Goal: Transaction & Acquisition: Purchase product/service

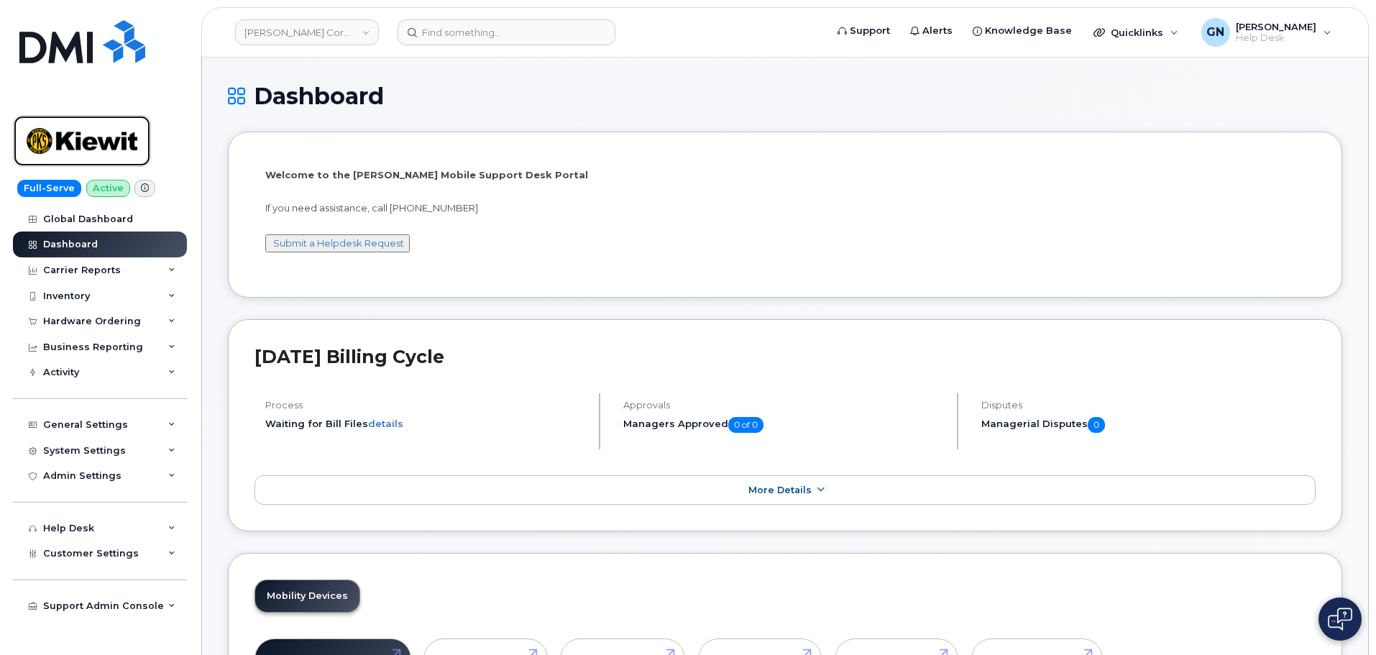
drag, startPoint x: 73, startPoint y: 137, endPoint x: 95, endPoint y: 173, distance: 41.9
click at [73, 138] on img at bounding box center [82, 141] width 111 height 42
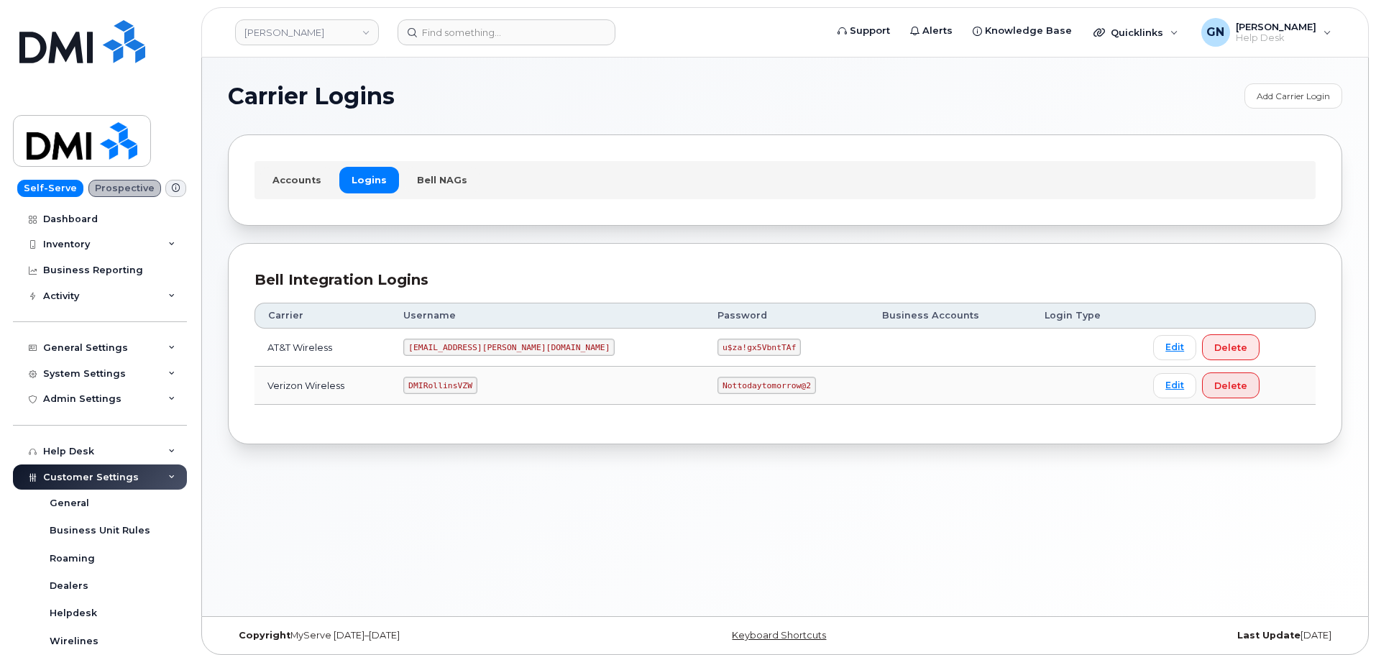
click at [463, 346] on code "MS-Rollins@dminc.com" at bounding box center [508, 347] width 211 height 17
click at [464, 346] on code "MS-Rollins@dminc.com" at bounding box center [508, 347] width 211 height 17
copy code "MS-Rollins@dminc.com"
click at [718, 346] on code "u$za!gx5VbntTAf" at bounding box center [759, 347] width 83 height 17
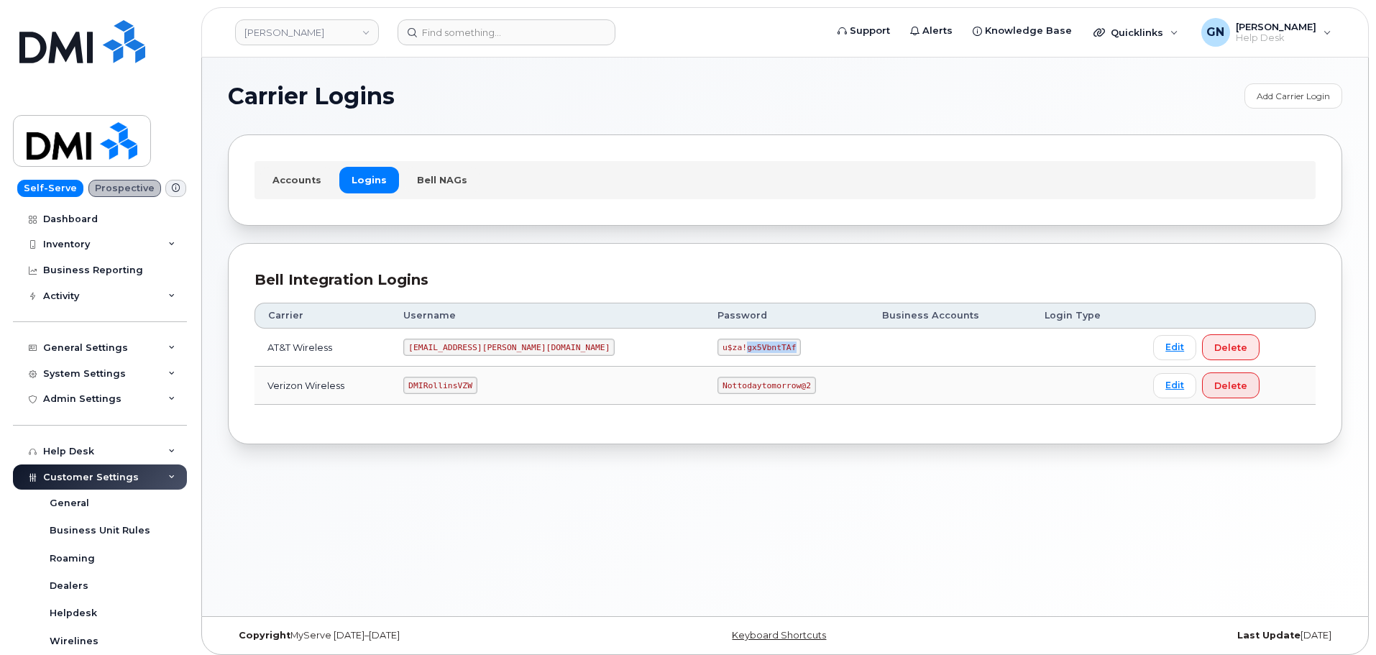
click at [718, 345] on code "u$za!gx5VbntTAf" at bounding box center [759, 347] width 83 height 17
click at [718, 346] on code "u$za!gx5VbntTAf" at bounding box center [759, 347] width 83 height 17
copy code "u$za!gx5VbntTAf"
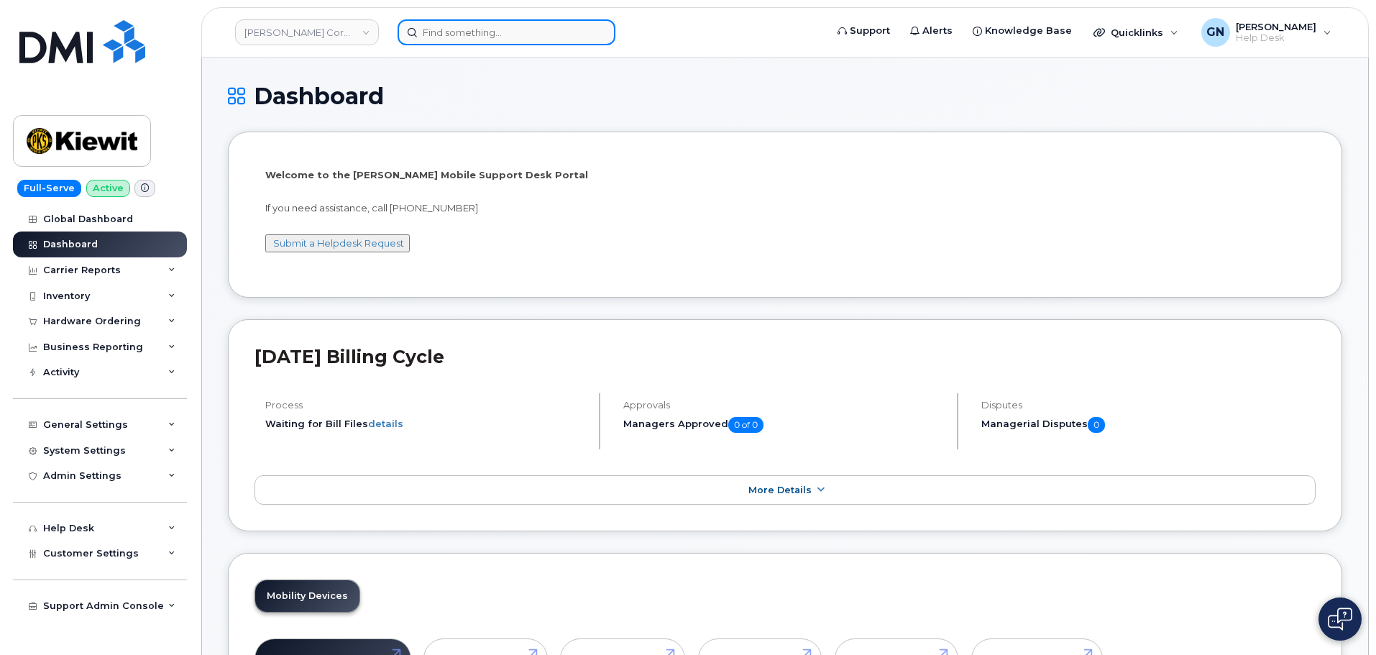
click at [479, 35] on input at bounding box center [507, 32] width 218 height 26
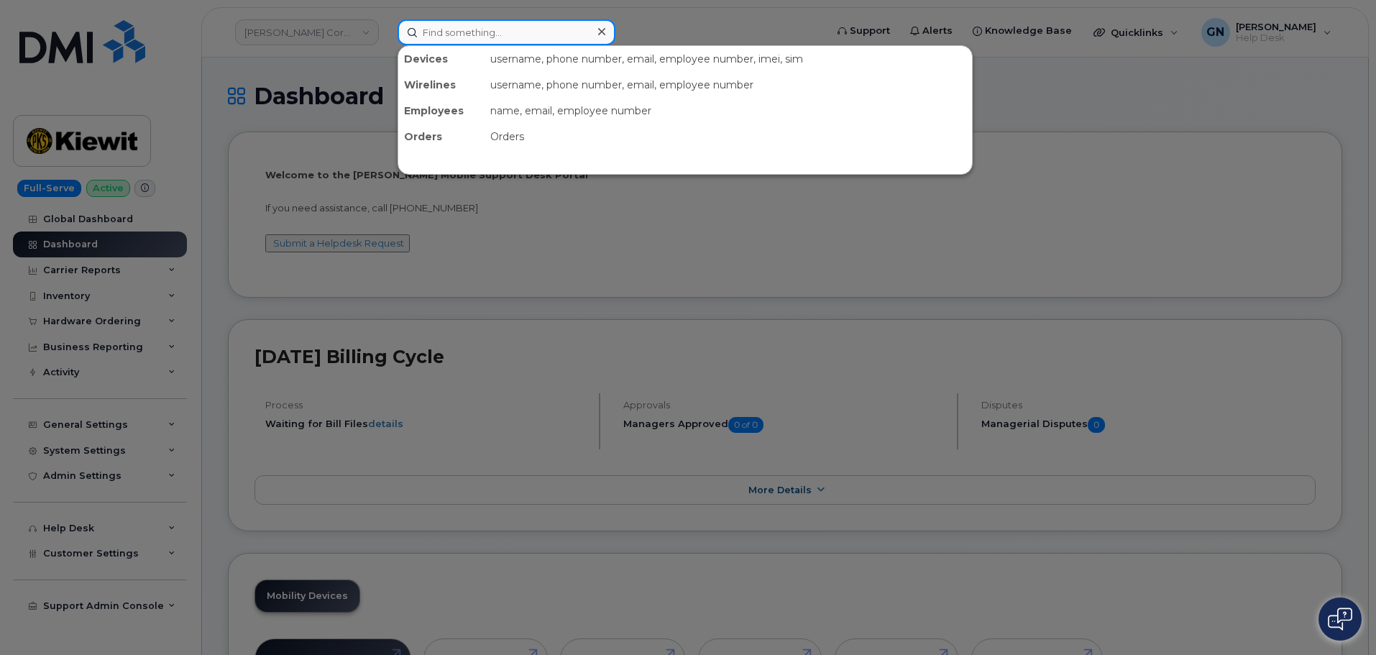
paste input "8165165631"
type input "8165165631"
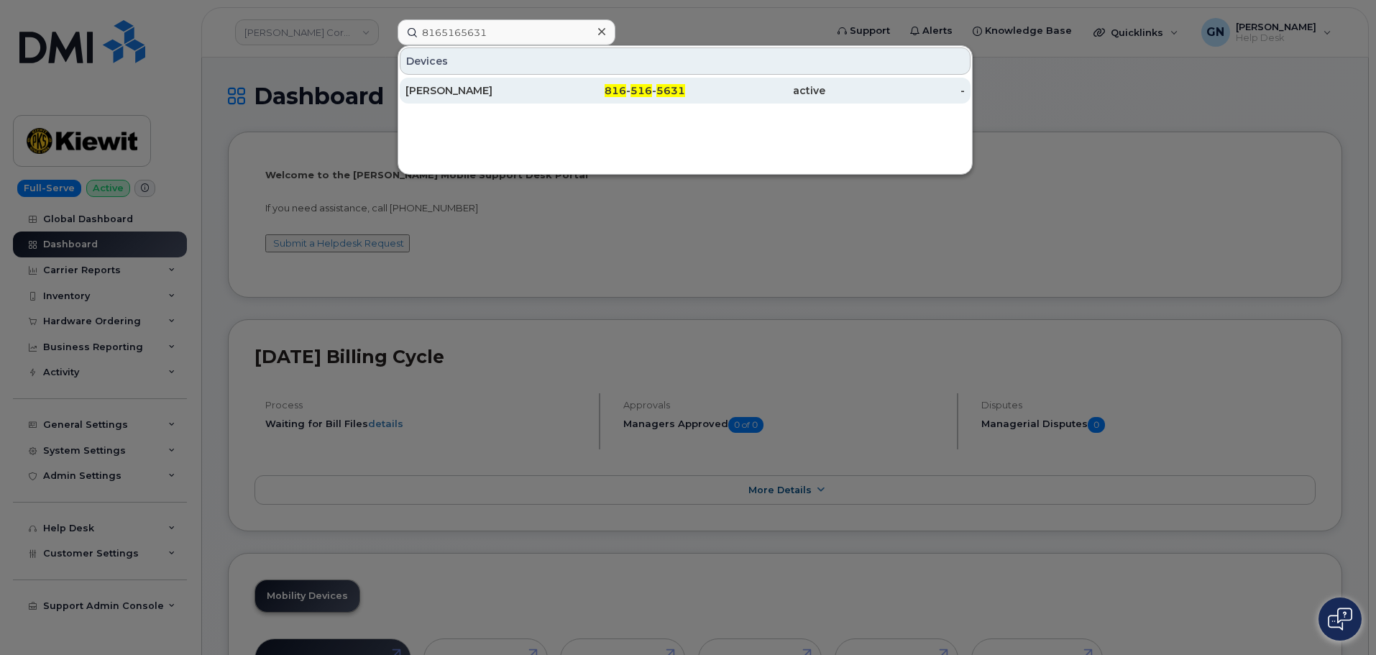
click at [572, 97] on div "816 - 516 - 5631" at bounding box center [616, 90] width 140 height 14
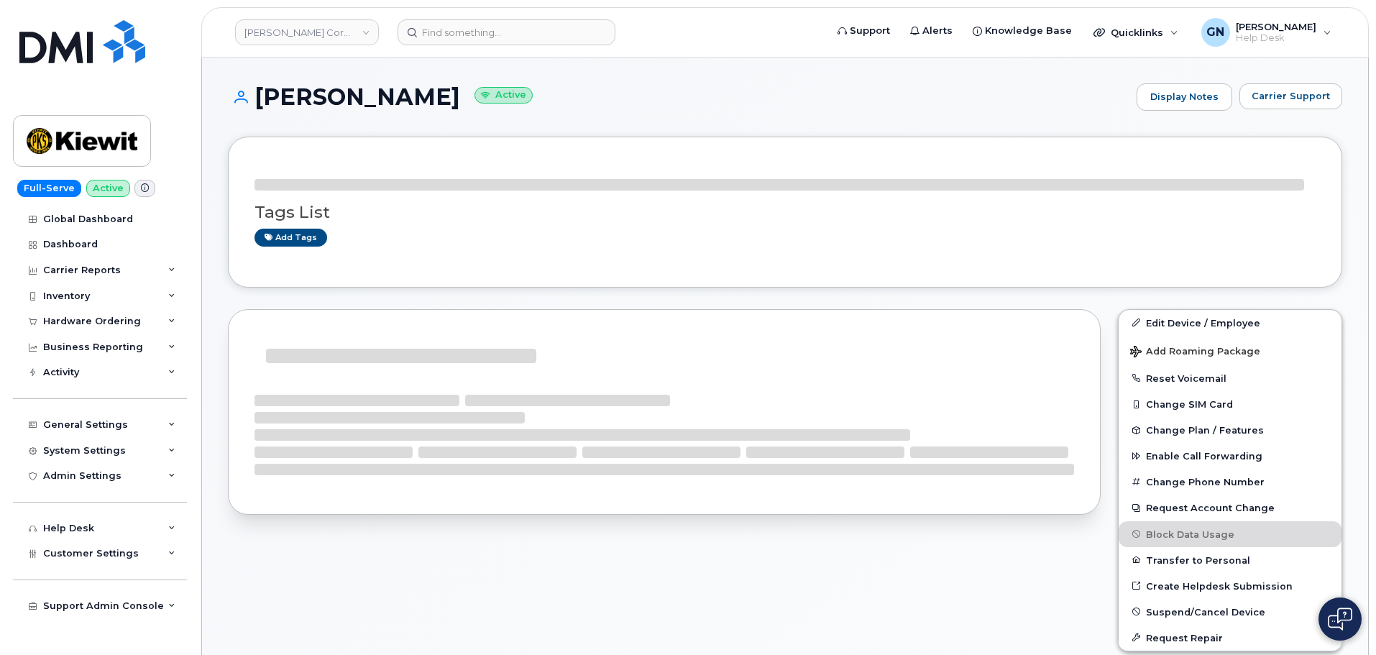
click at [325, 99] on h1 "Patrick Winterberger Active" at bounding box center [679, 96] width 902 height 25
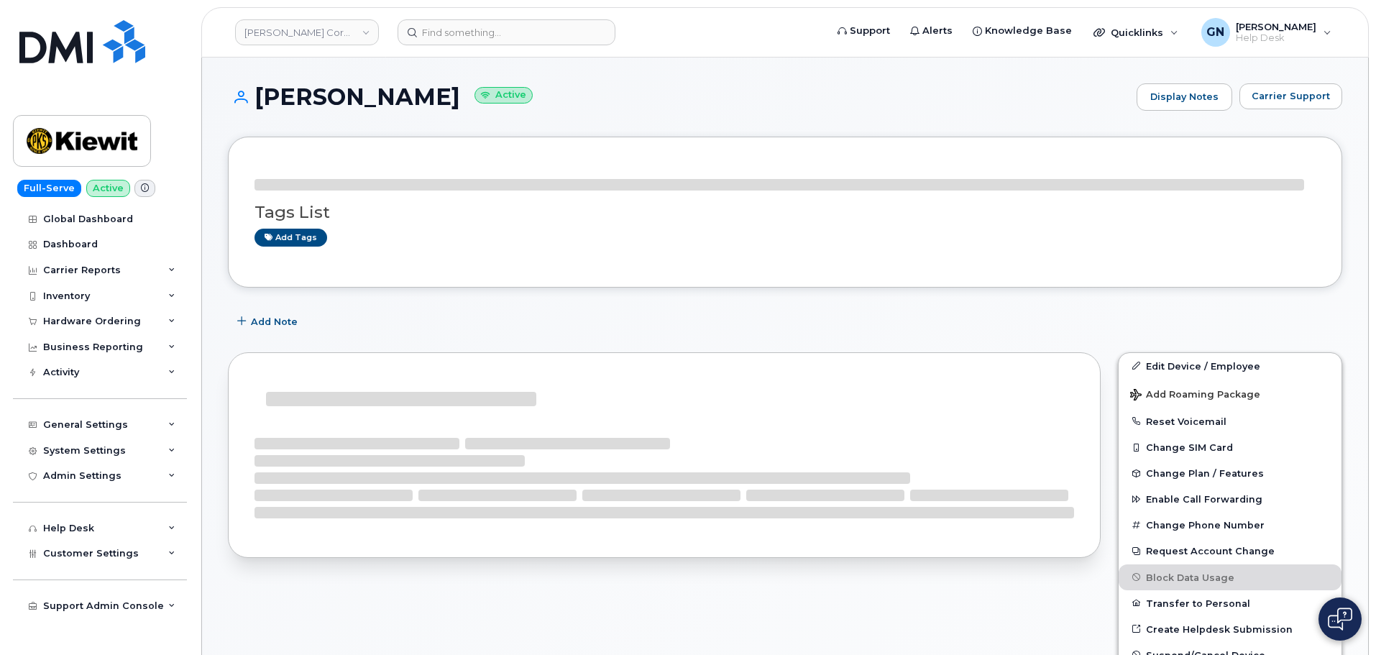
drag, startPoint x: 325, startPoint y: 99, endPoint x: 380, endPoint y: 97, distance: 55.4
click at [380, 97] on h1 "Patrick Winterberger Active" at bounding box center [679, 96] width 902 height 25
copy h1 "[PERSON_NAME]"
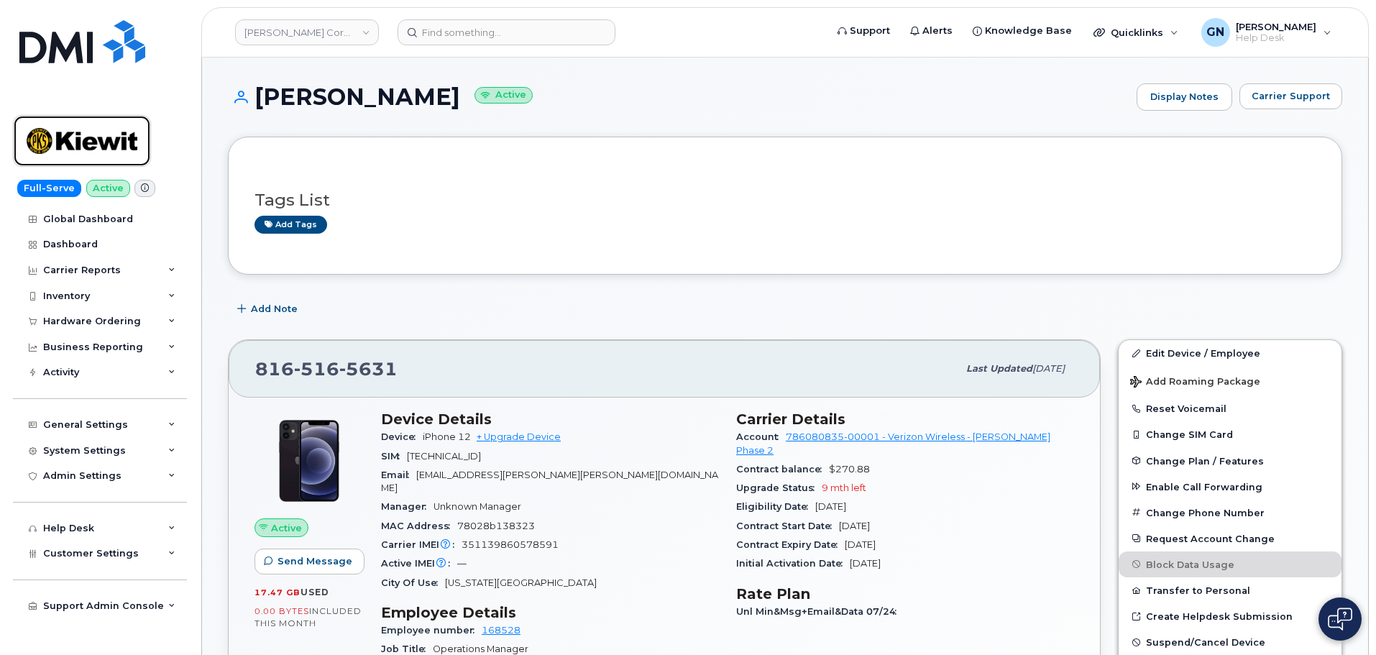
drag, startPoint x: 99, startPoint y: 143, endPoint x: 597, endPoint y: 425, distance: 571.9
click at [98, 142] on img at bounding box center [82, 141] width 111 height 42
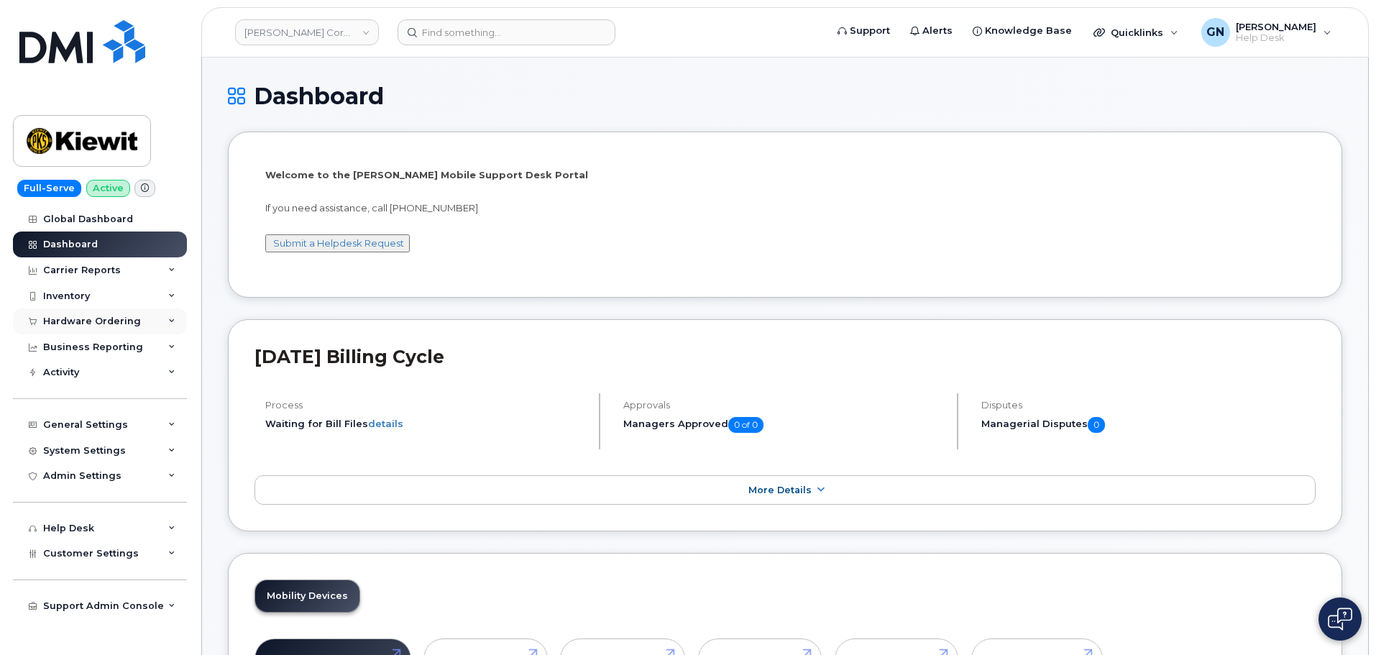
click at [89, 322] on div "Hardware Ordering" at bounding box center [92, 322] width 98 height 12
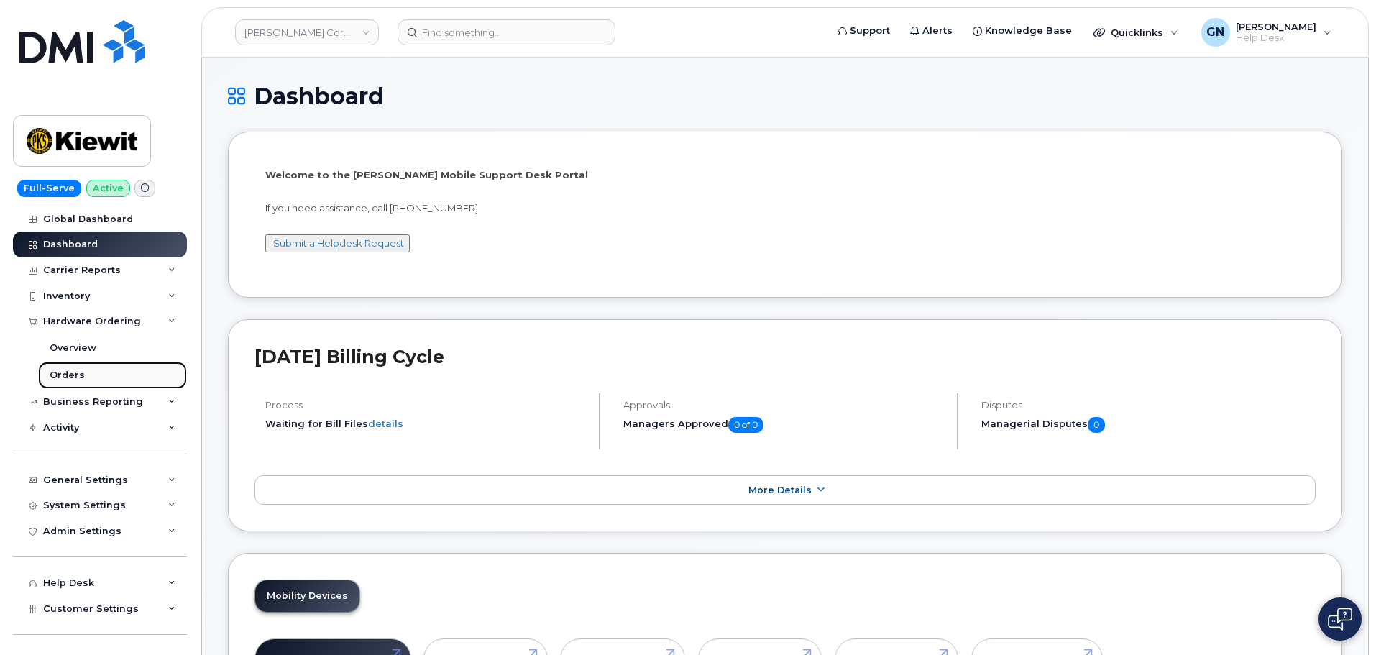
click at [86, 368] on link "Orders" at bounding box center [112, 375] width 149 height 27
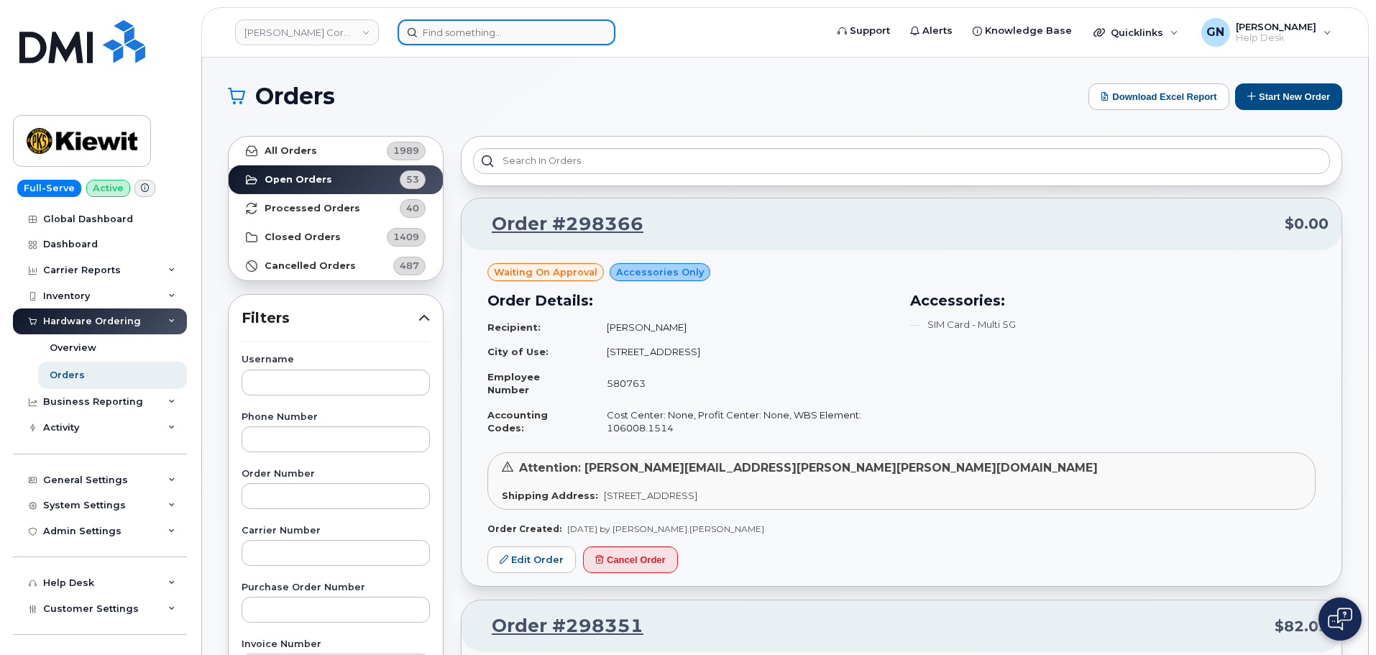
click at [445, 31] on input at bounding box center [507, 32] width 218 height 26
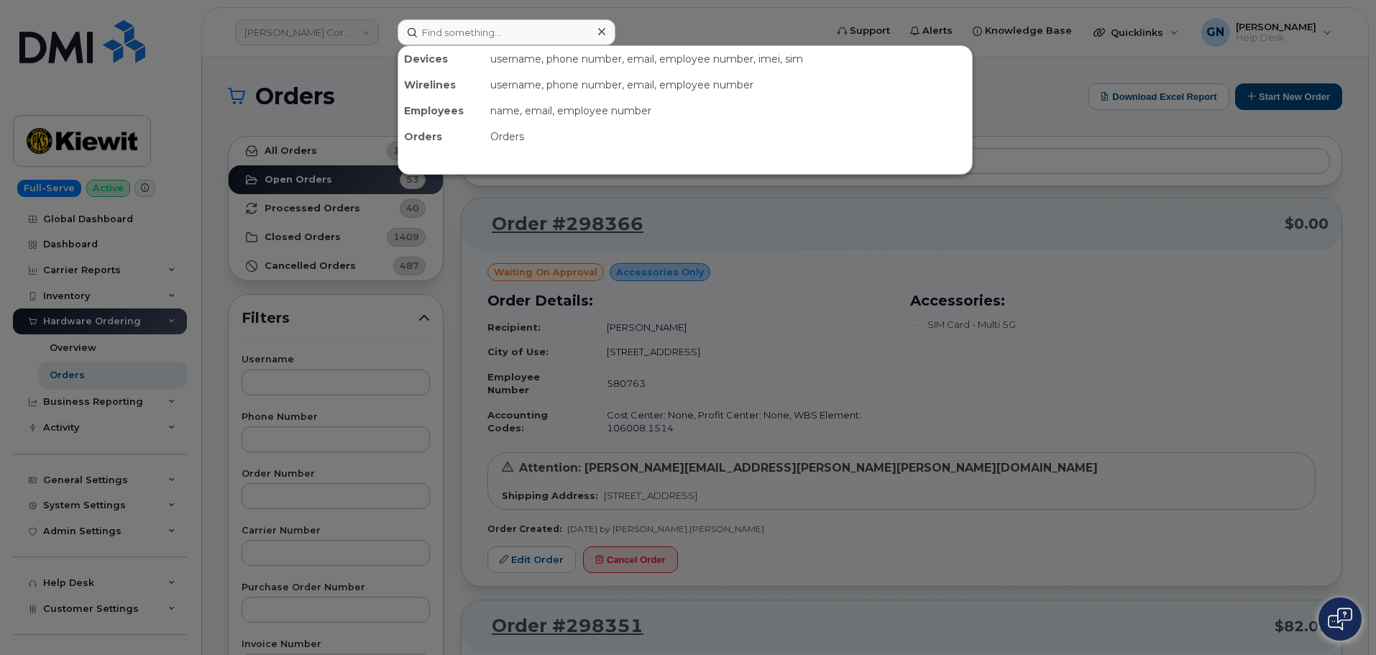
click at [306, 65] on div at bounding box center [688, 327] width 1376 height 655
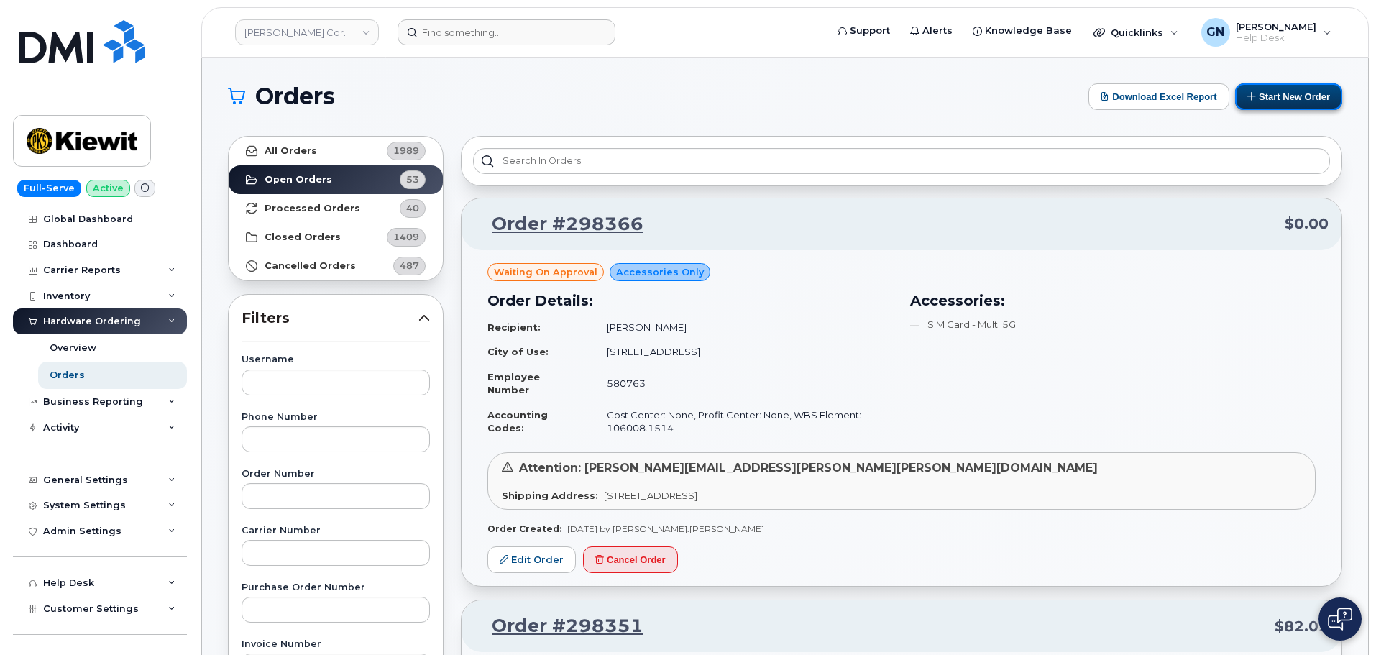
click at [1280, 99] on button "Start New Order" at bounding box center [1288, 96] width 107 height 27
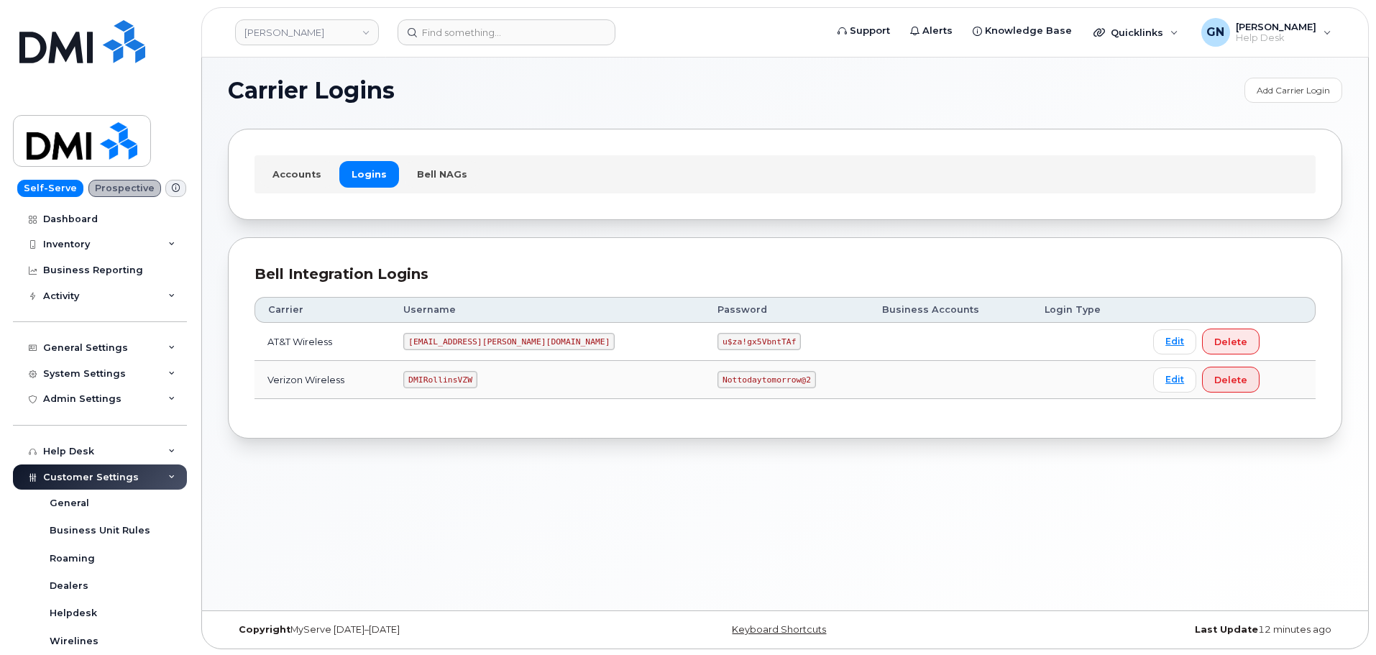
scroll to position [7, 0]
click at [493, 334] on code "MS-Rollins@dminc.com" at bounding box center [508, 339] width 211 height 17
click at [495, 339] on code "MS-Rollins@dminc.com" at bounding box center [508, 339] width 211 height 17
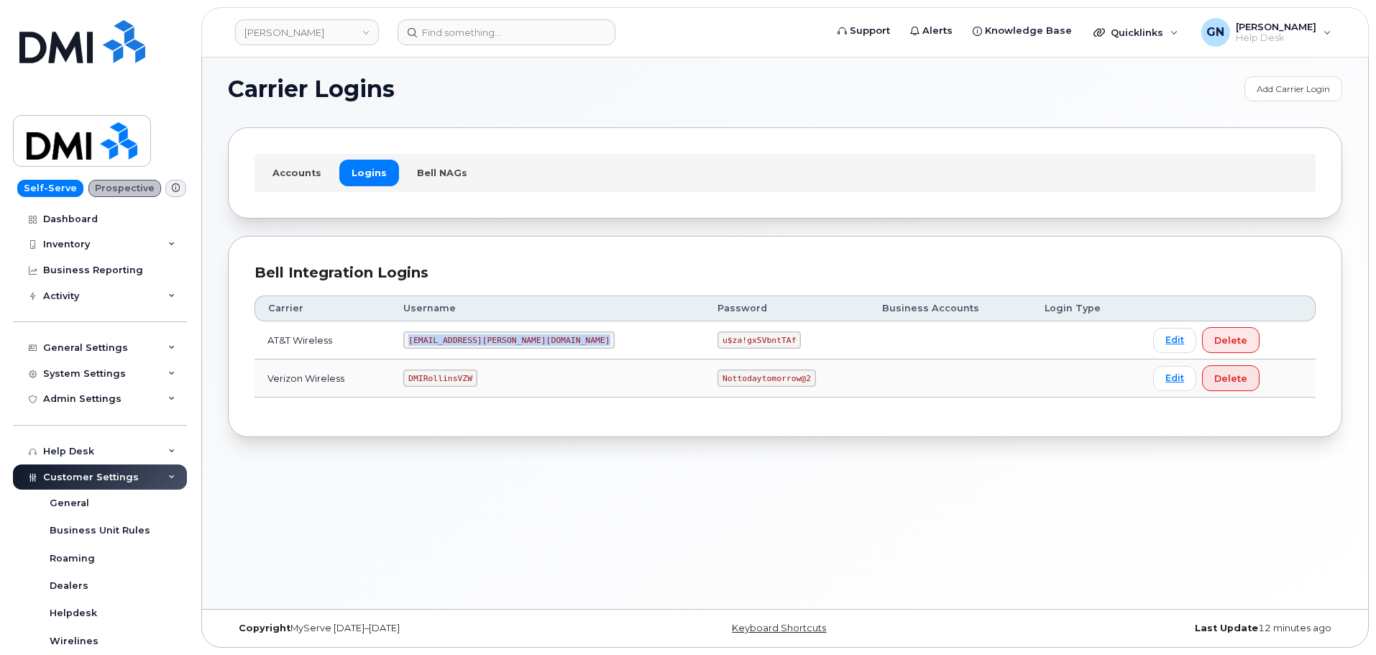
copy code "MS-Rollins@dminc.com"
click at [718, 339] on code "u$za!gx5VbntTAf" at bounding box center [759, 339] width 83 height 17
copy code "u$za!gx5VbntTAf"
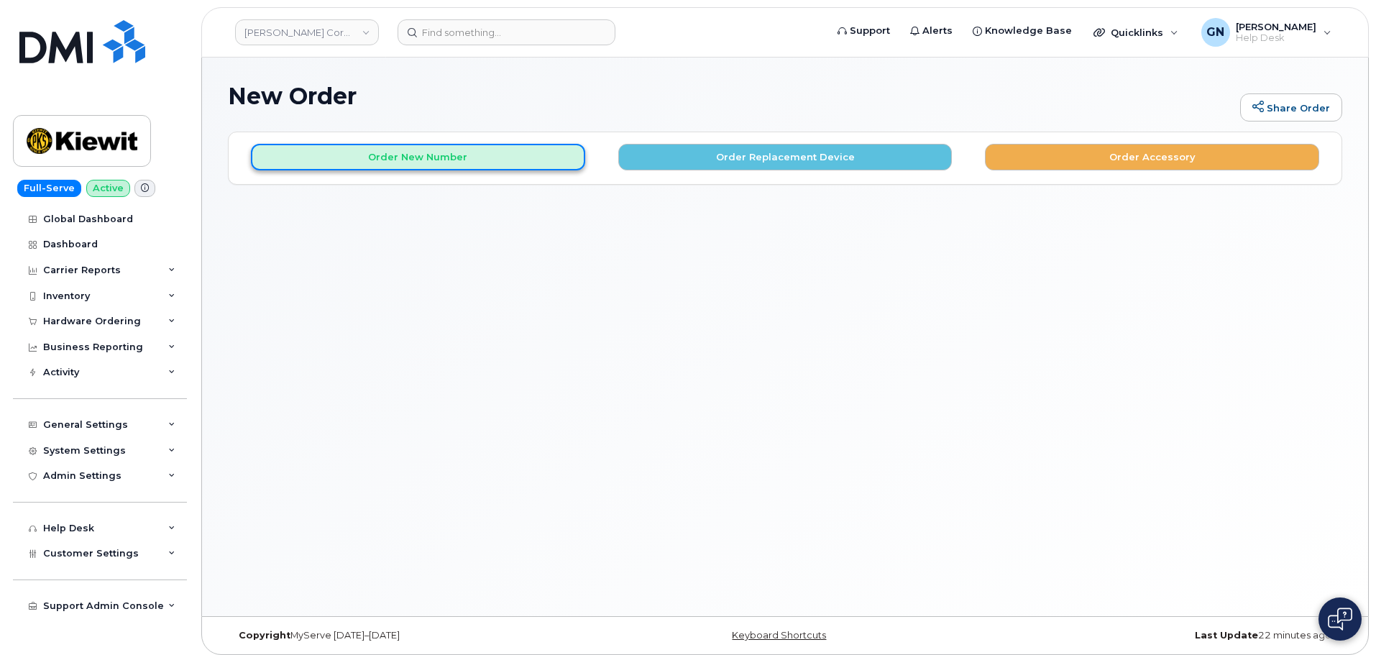
click at [339, 150] on button "Order New Number" at bounding box center [418, 157] width 334 height 27
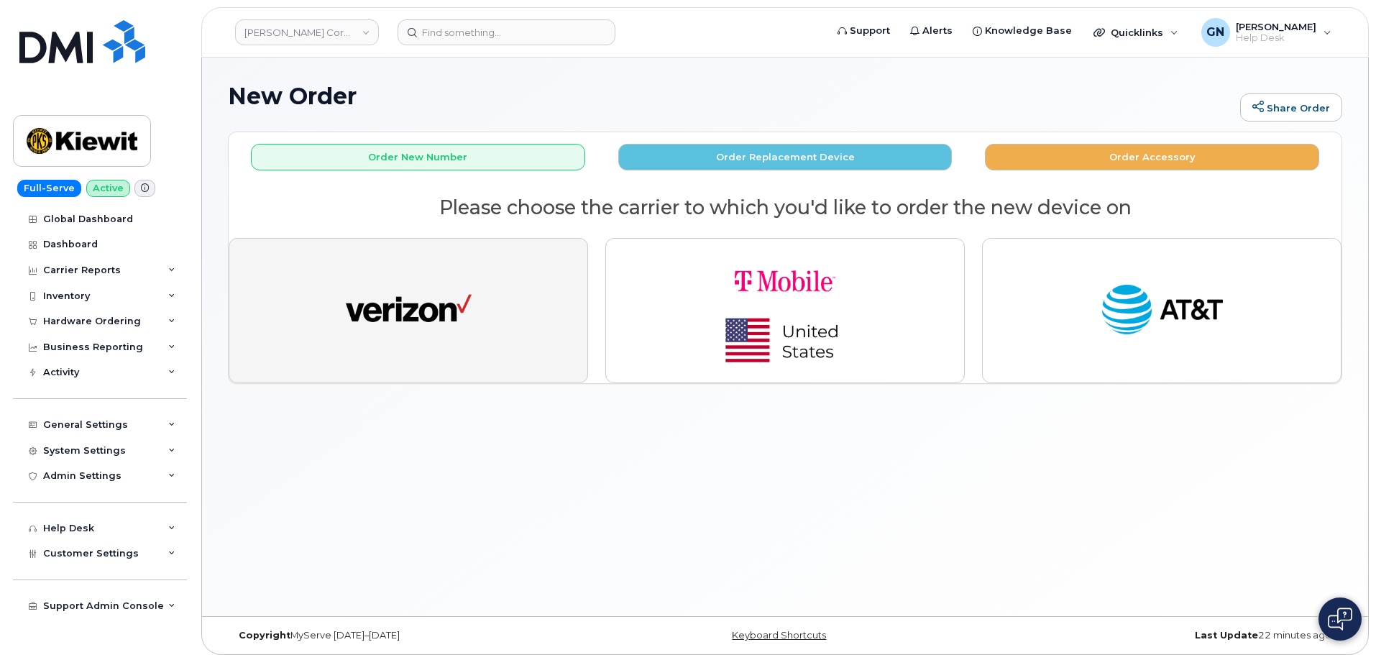
click at [522, 312] on button "button" at bounding box center [409, 310] width 360 height 145
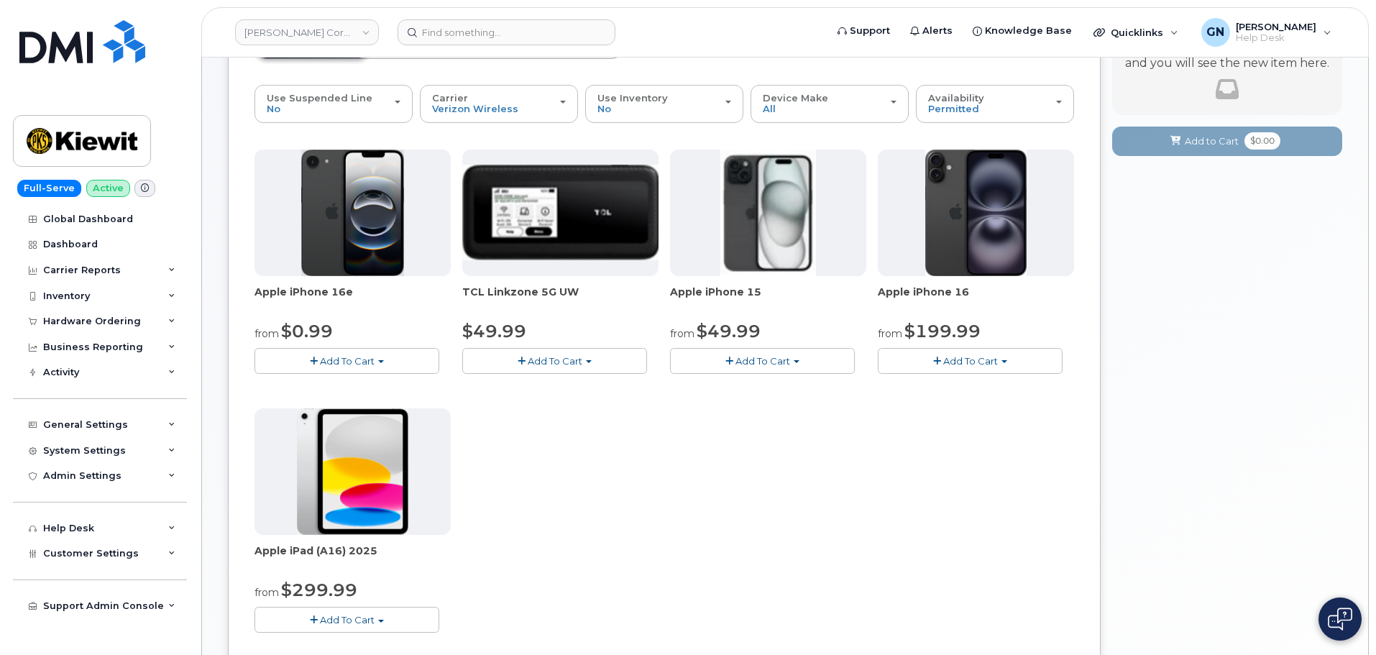
scroll to position [144, 0]
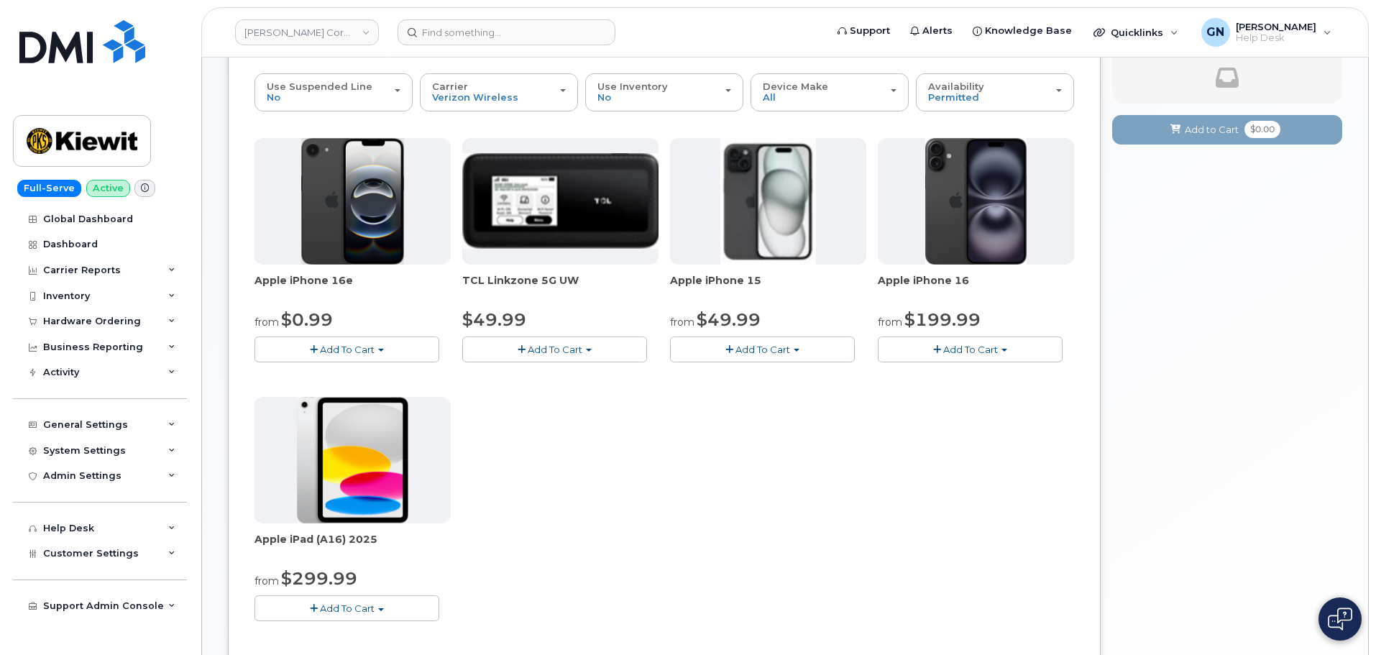
click at [754, 350] on span "Add To Cart" at bounding box center [763, 350] width 55 height 12
click at [770, 379] on link "$49.99 - 2 Year Activation (128GB)" at bounding box center [770, 376] width 192 height 18
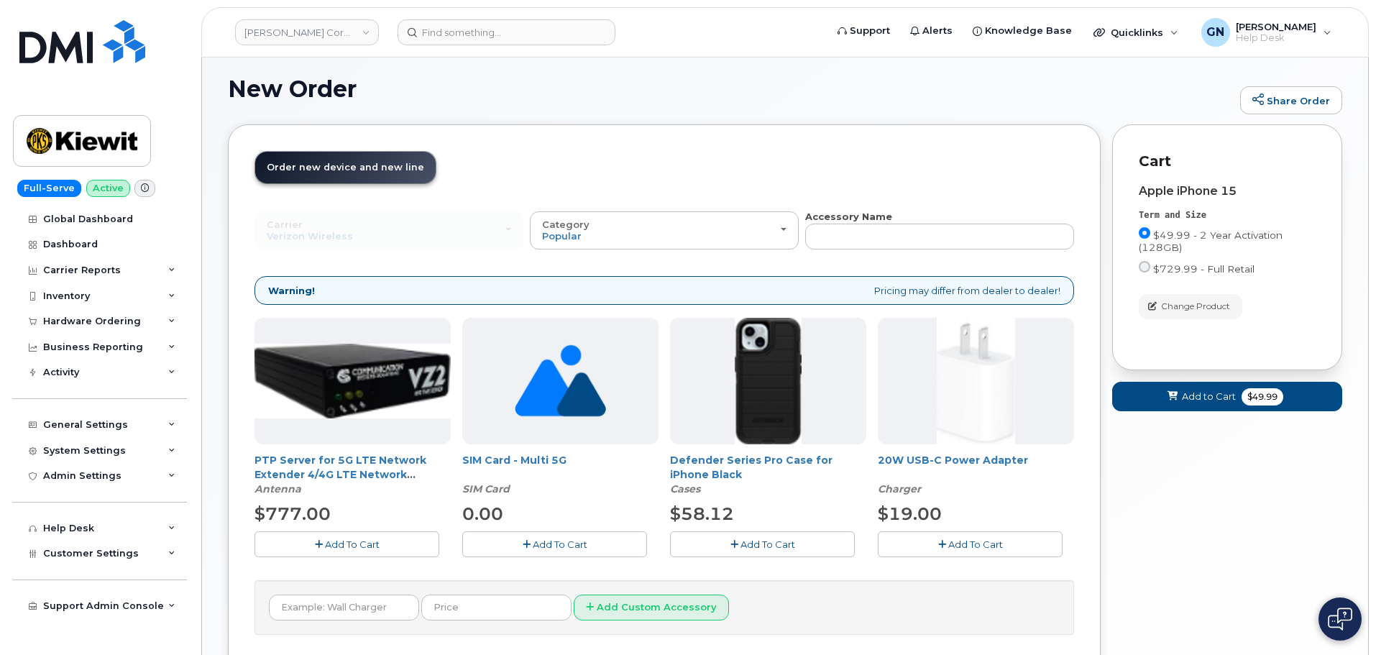
scroll to position [122, 0]
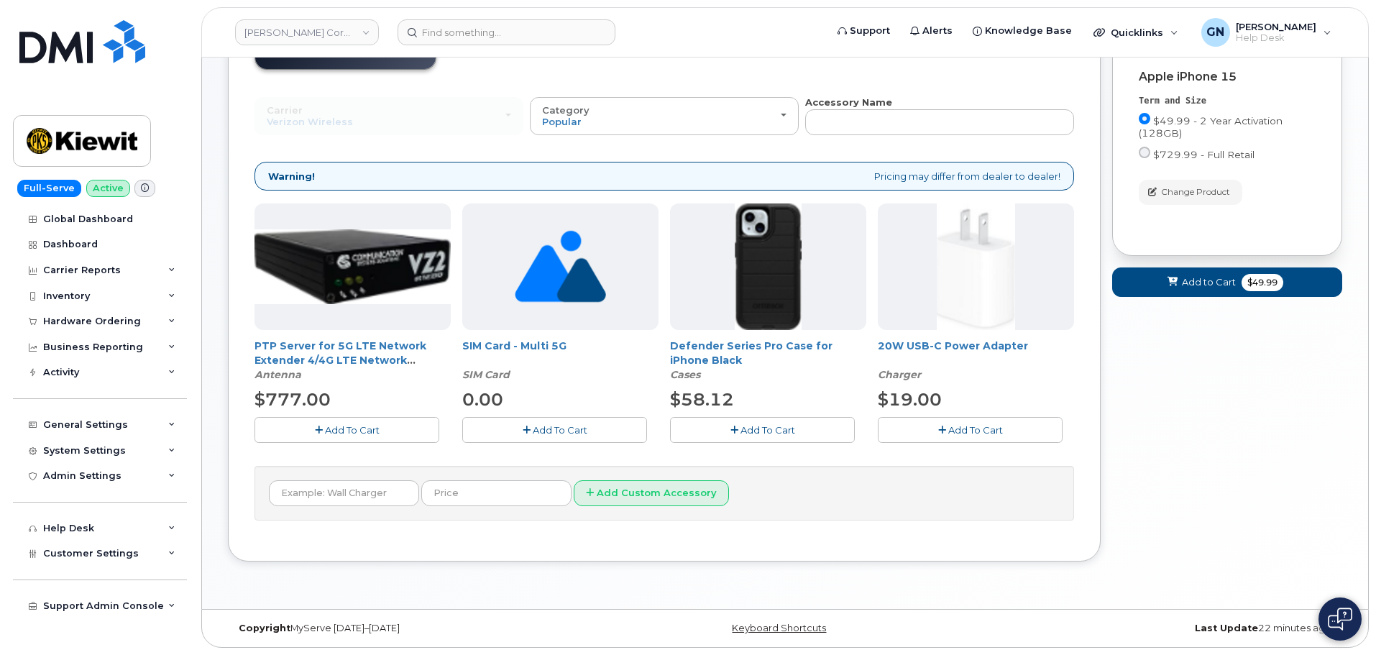
click at [738, 424] on button "Add To Cart" at bounding box center [762, 429] width 185 height 25
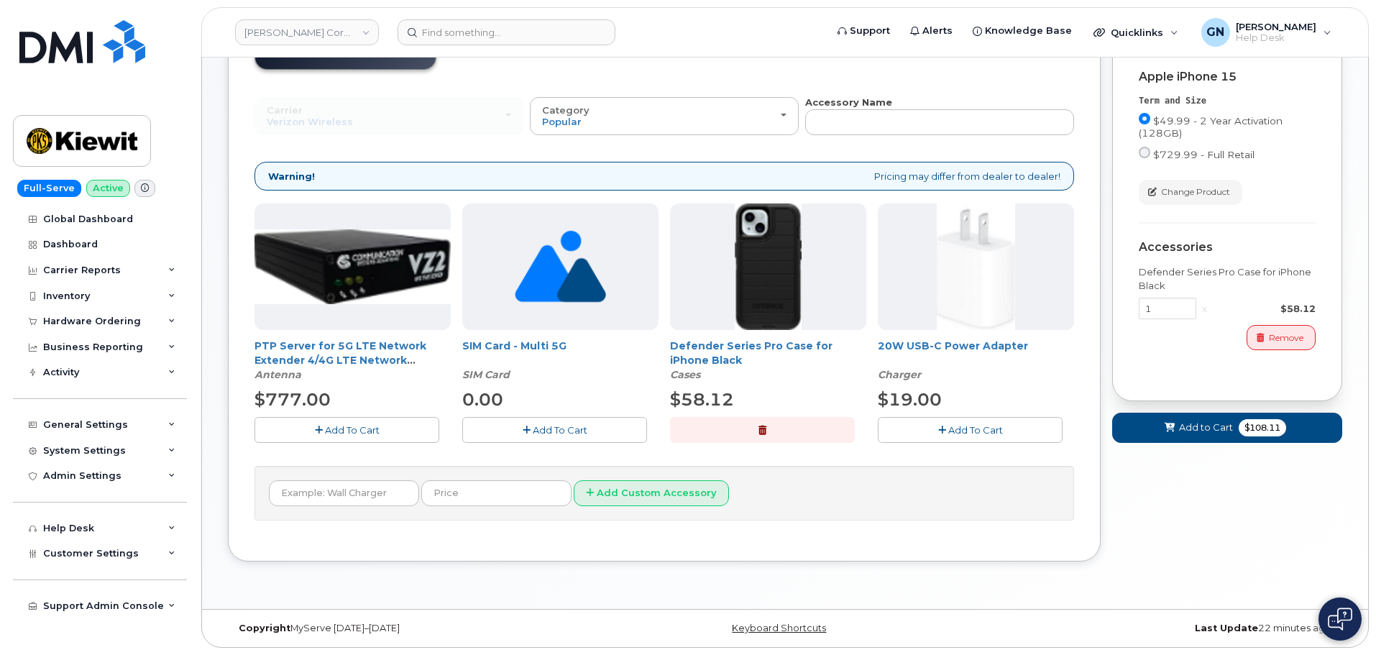
click at [963, 426] on span "Add To Cart" at bounding box center [975, 430] width 55 height 12
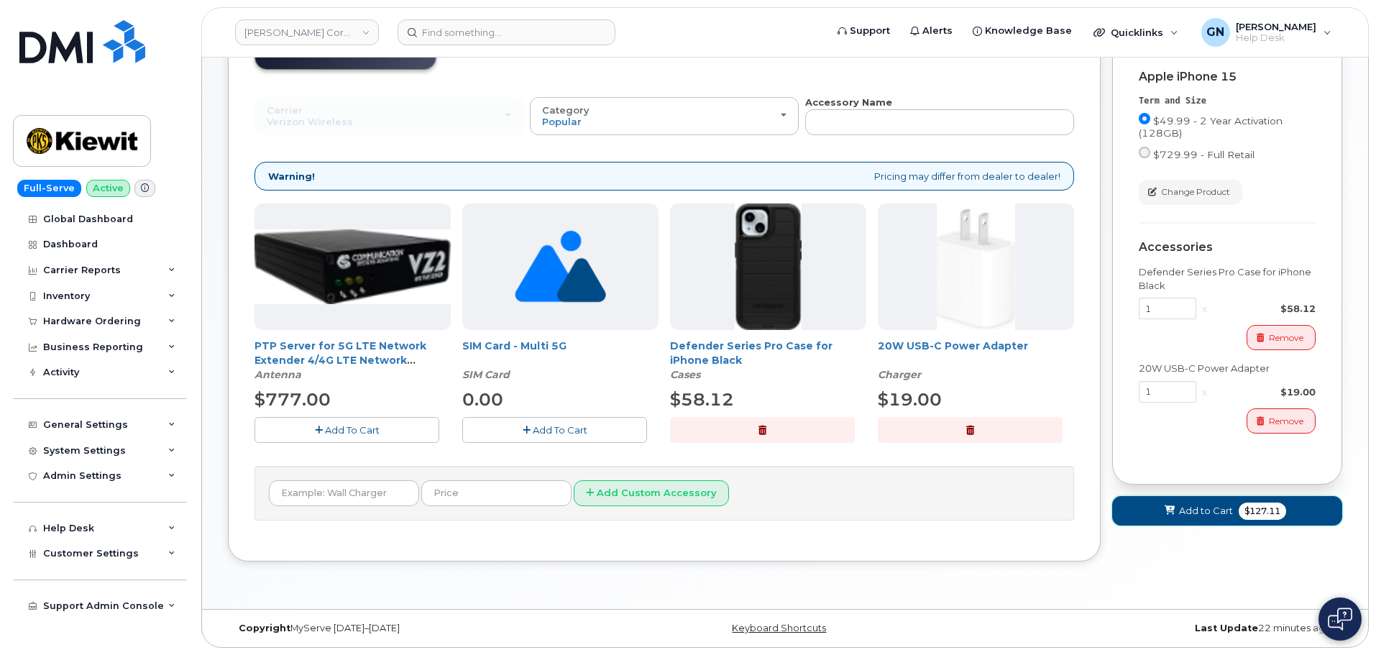
click at [1217, 511] on span "Add to Cart" at bounding box center [1206, 511] width 54 height 14
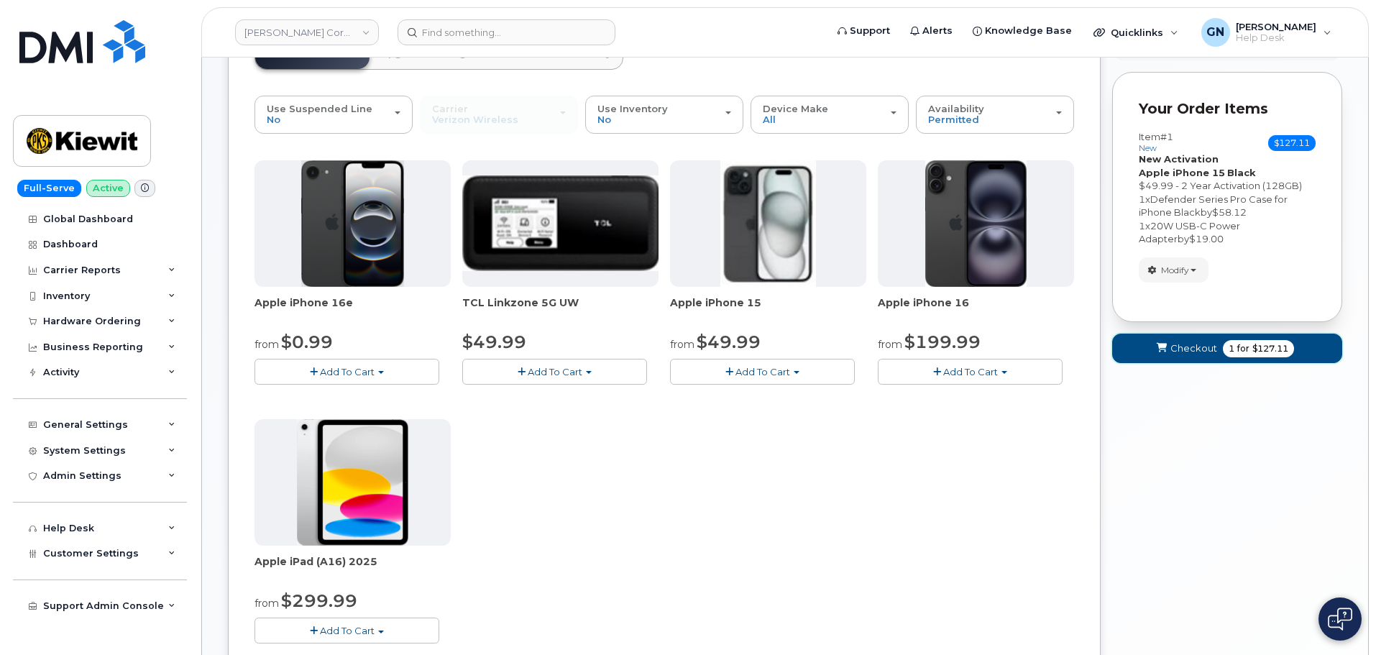
click at [1245, 357] on span "1 for $127.11" at bounding box center [1258, 348] width 71 height 17
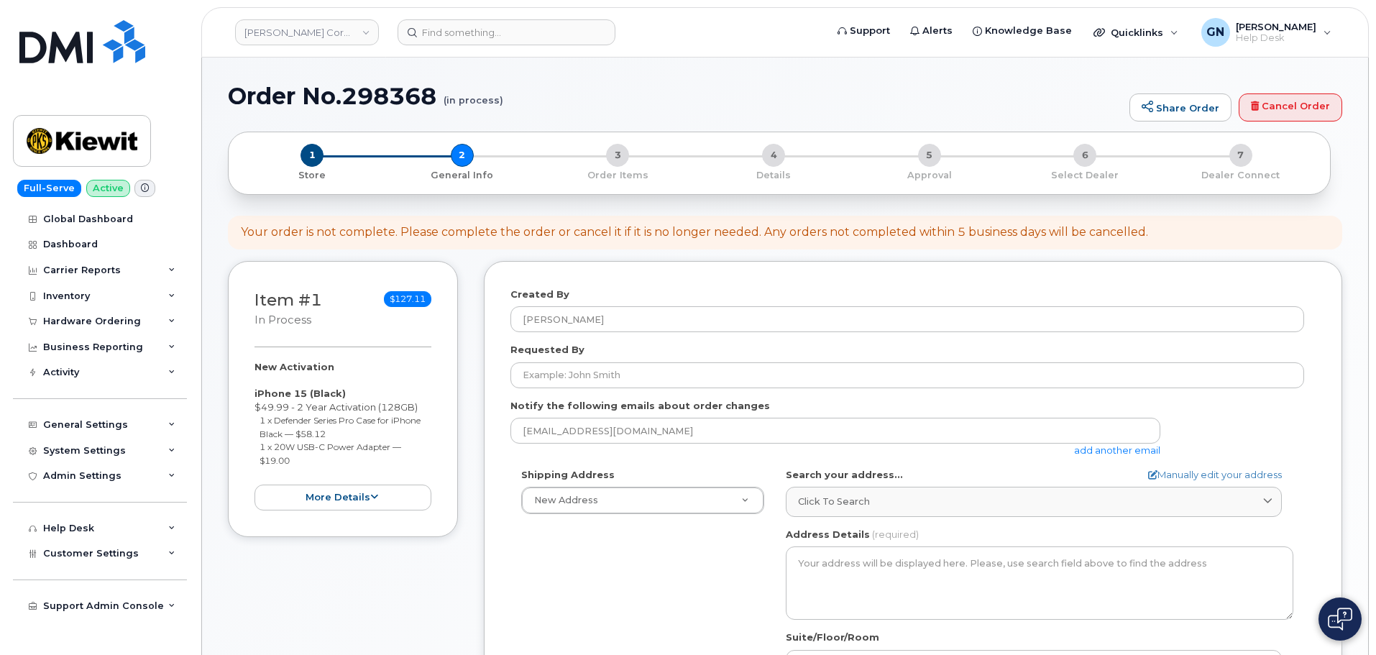
select select
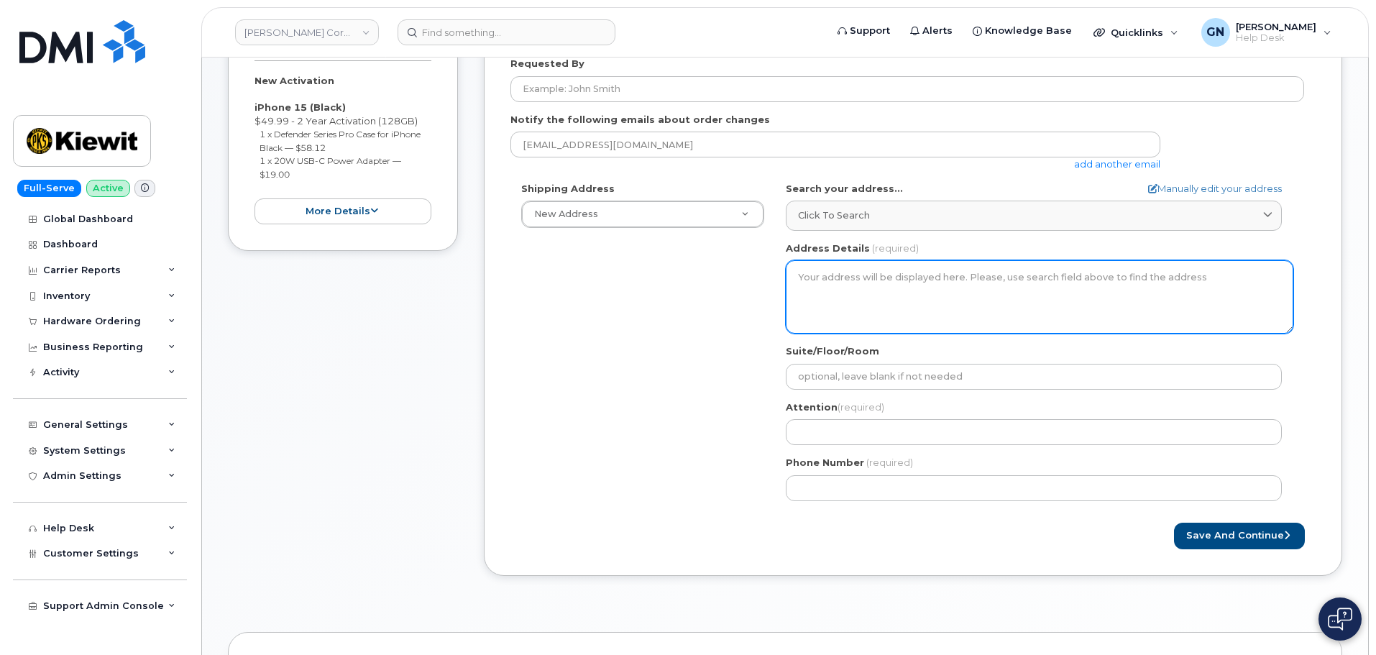
scroll to position [288, 0]
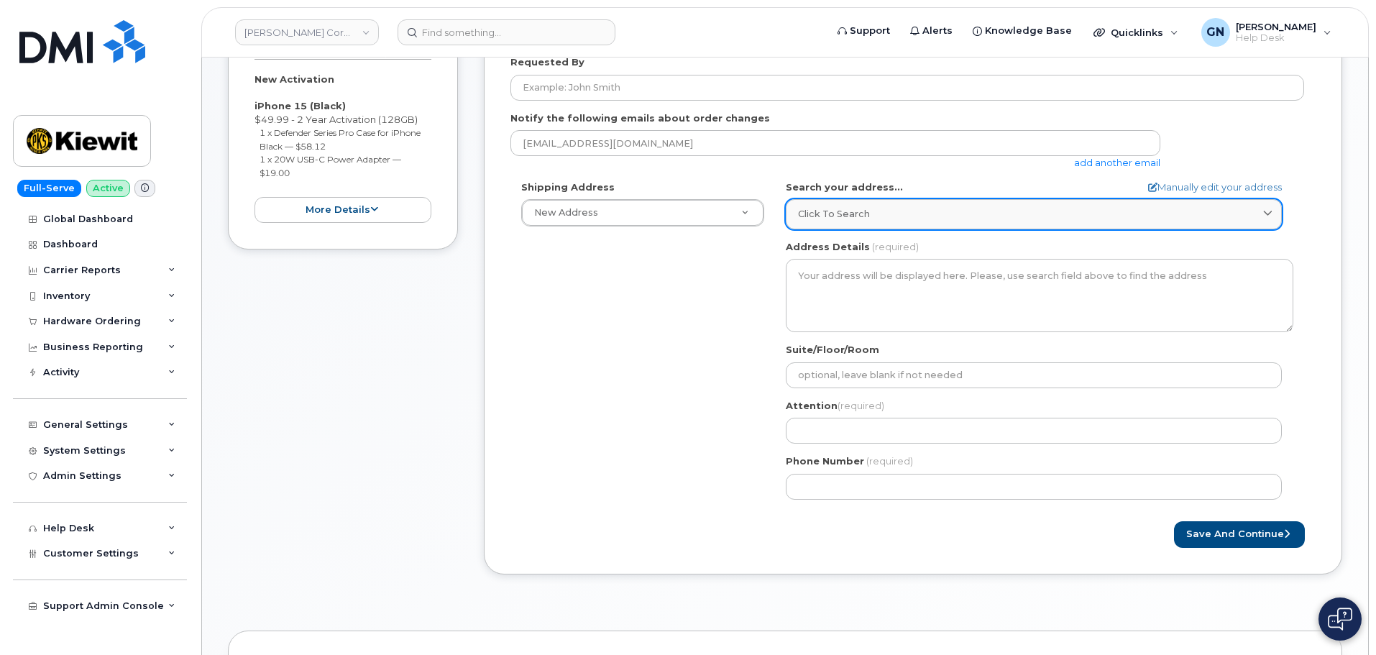
click at [897, 219] on div "Click to search" at bounding box center [1034, 214] width 472 height 14
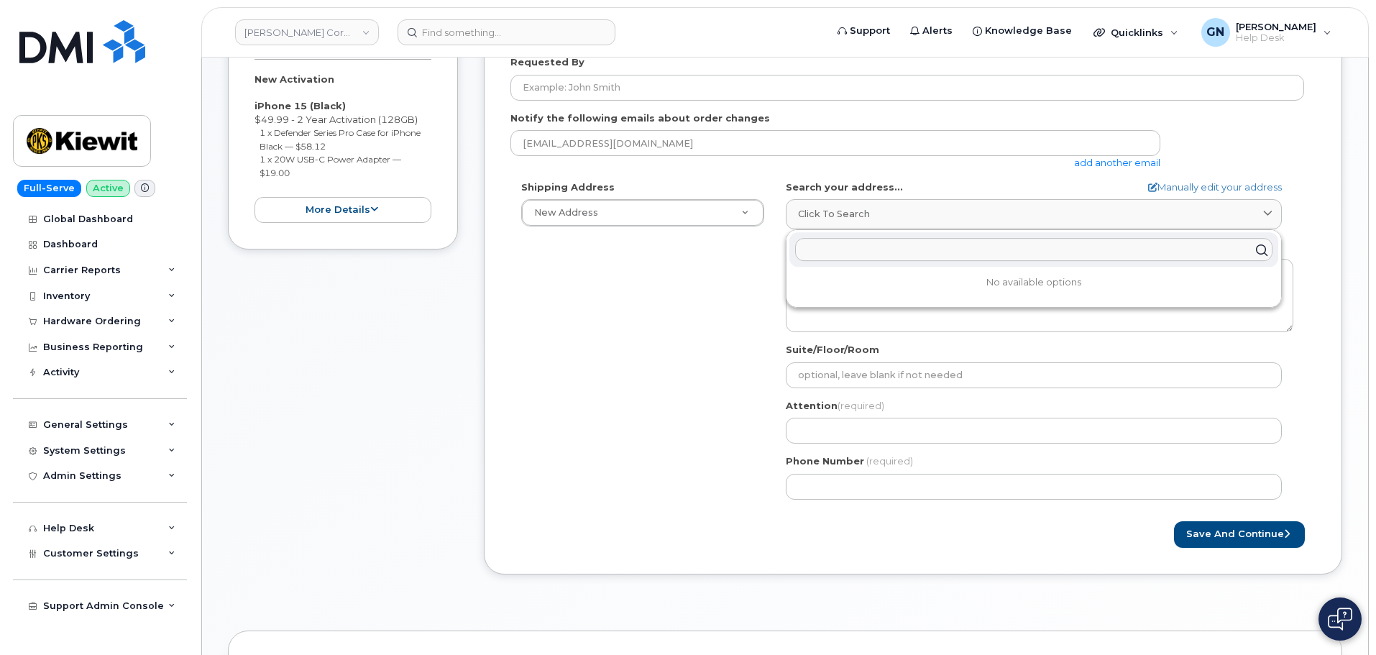
paste input "9701 Renner Blvd Lenexa KN 66219"
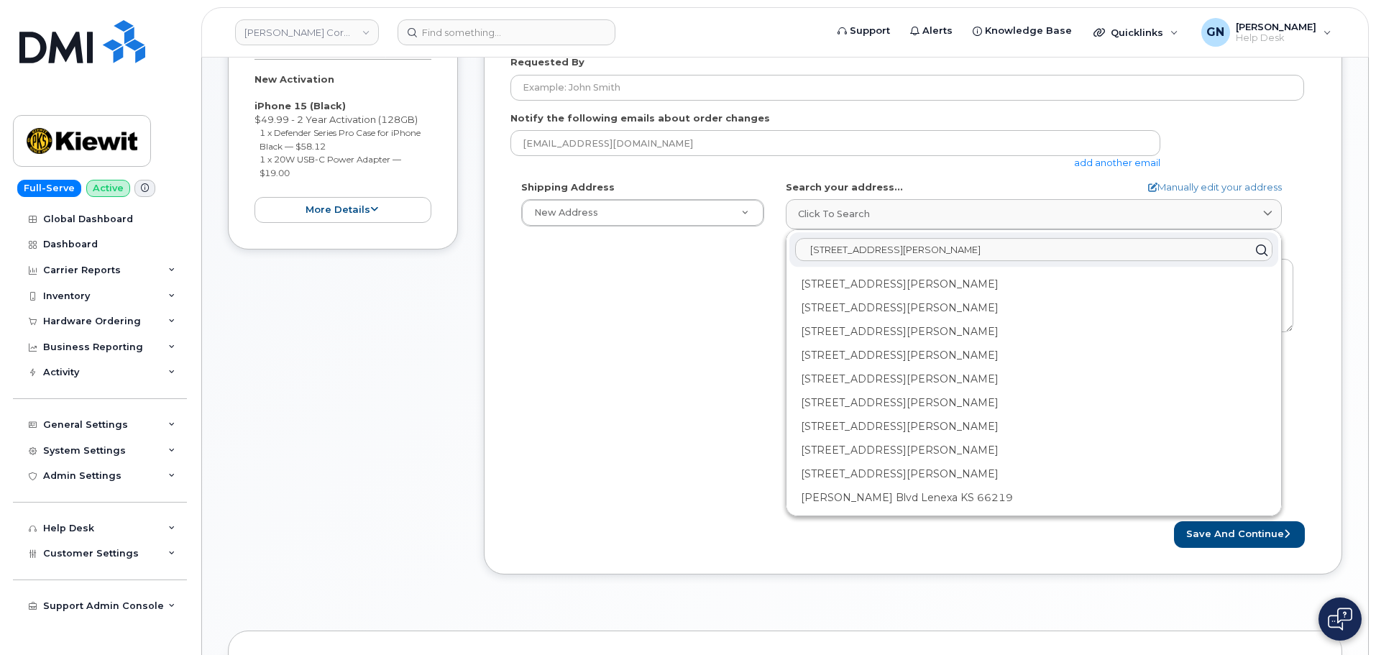
click at [946, 249] on input "9701 Renner Blvd Lenexa KN 66219" at bounding box center [1033, 250] width 477 height 23
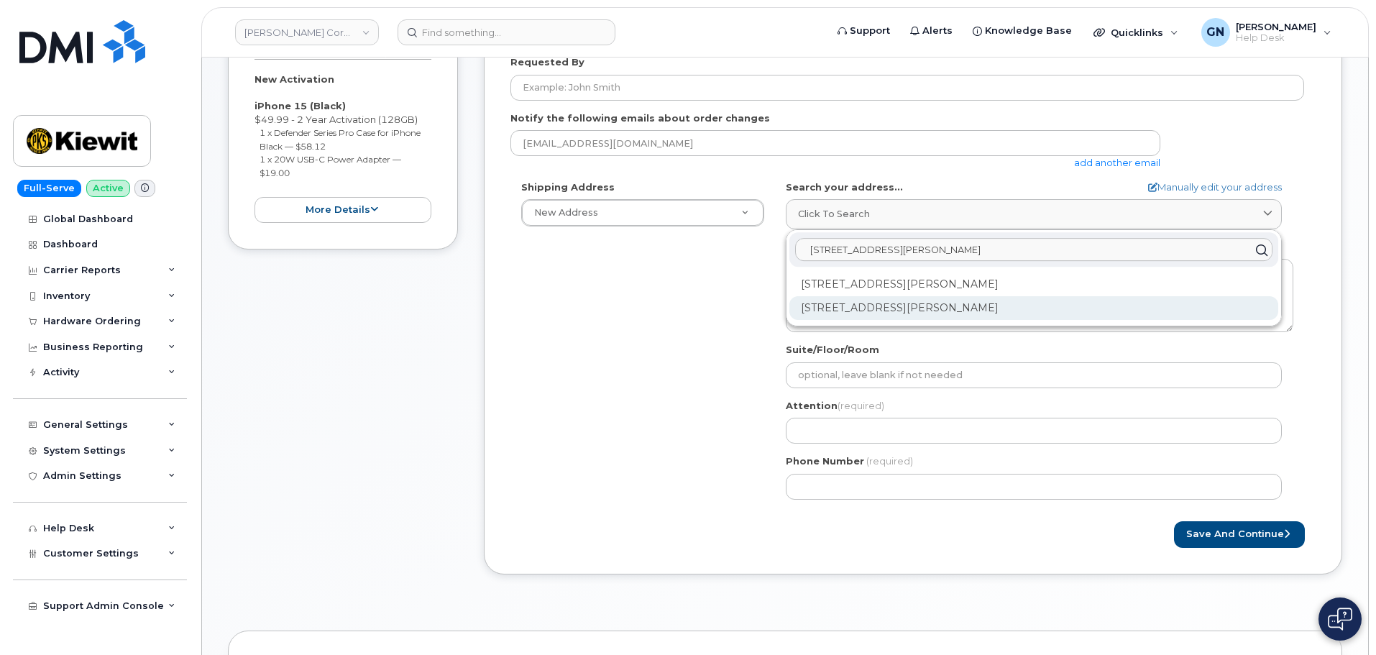
type input "9701 Renner Blvd Lenexa KS 66219"
click at [969, 306] on div "9701 Renner Blvd Lenexa KS 66219-8126" at bounding box center [1034, 308] width 489 height 24
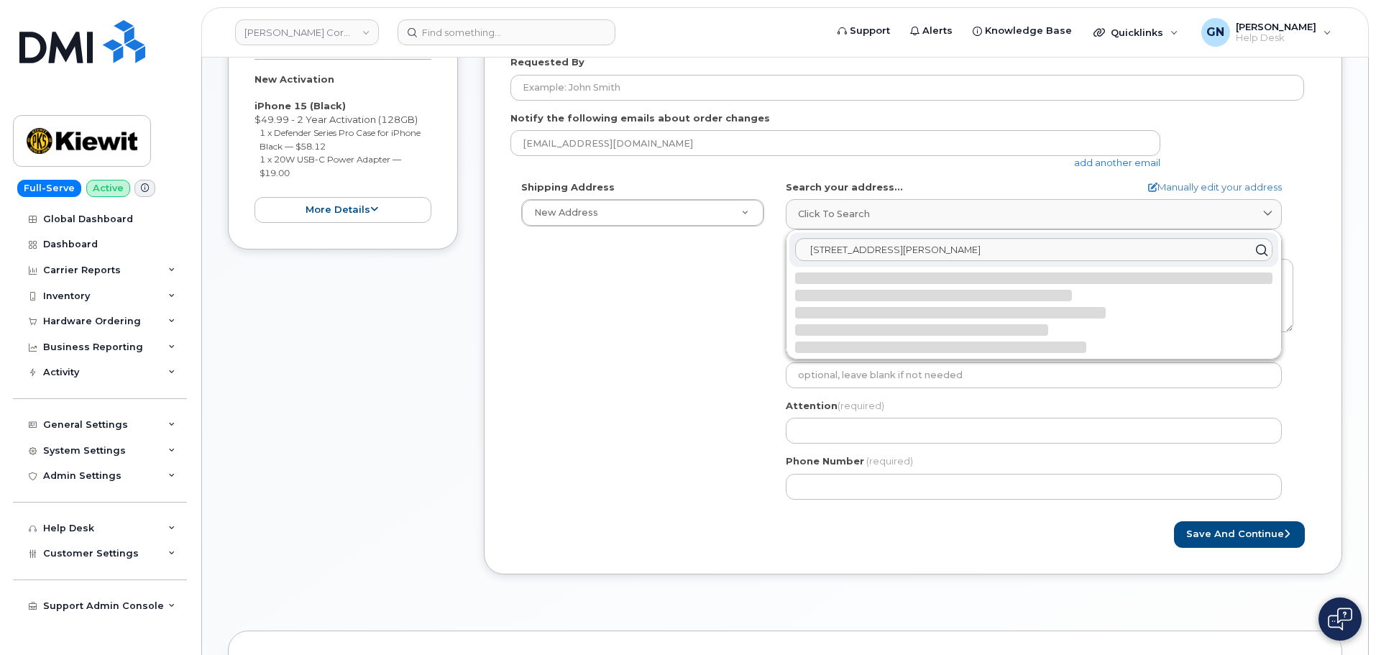
select select
type textarea "9701 Renner Blvd LENEXA KS 66219-8126 UNITED STATES"
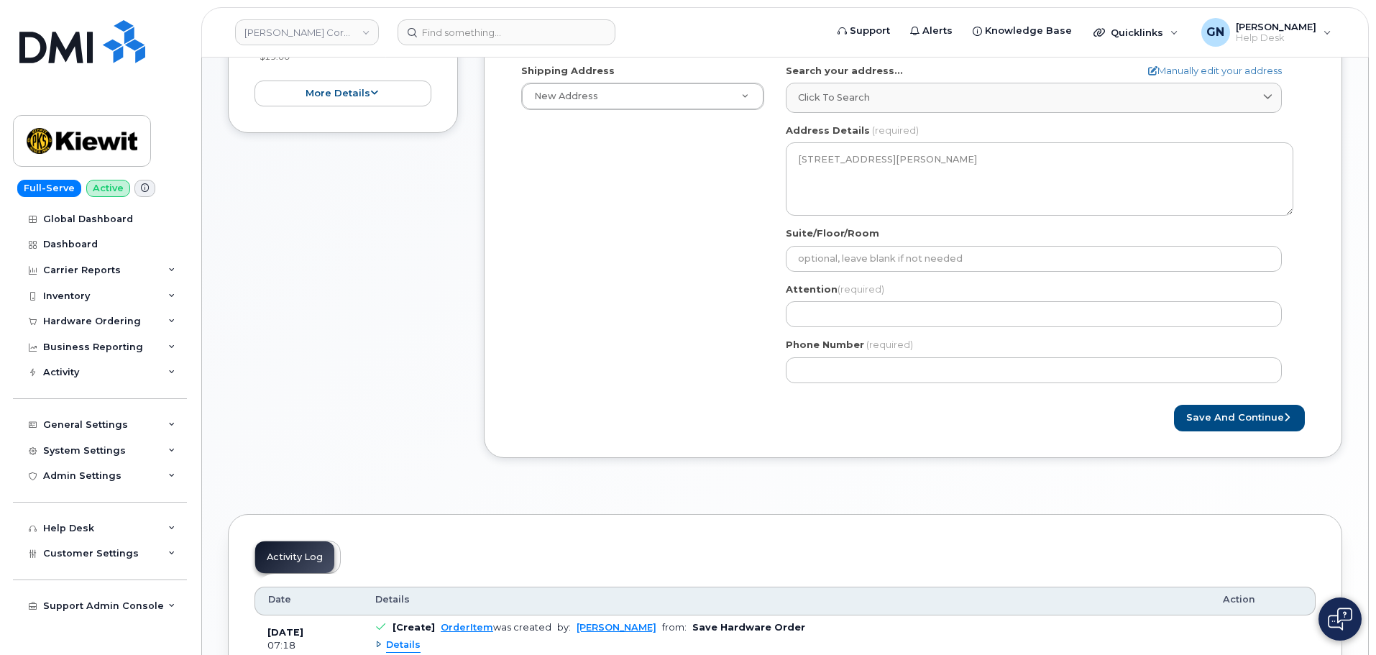
scroll to position [431, 0]
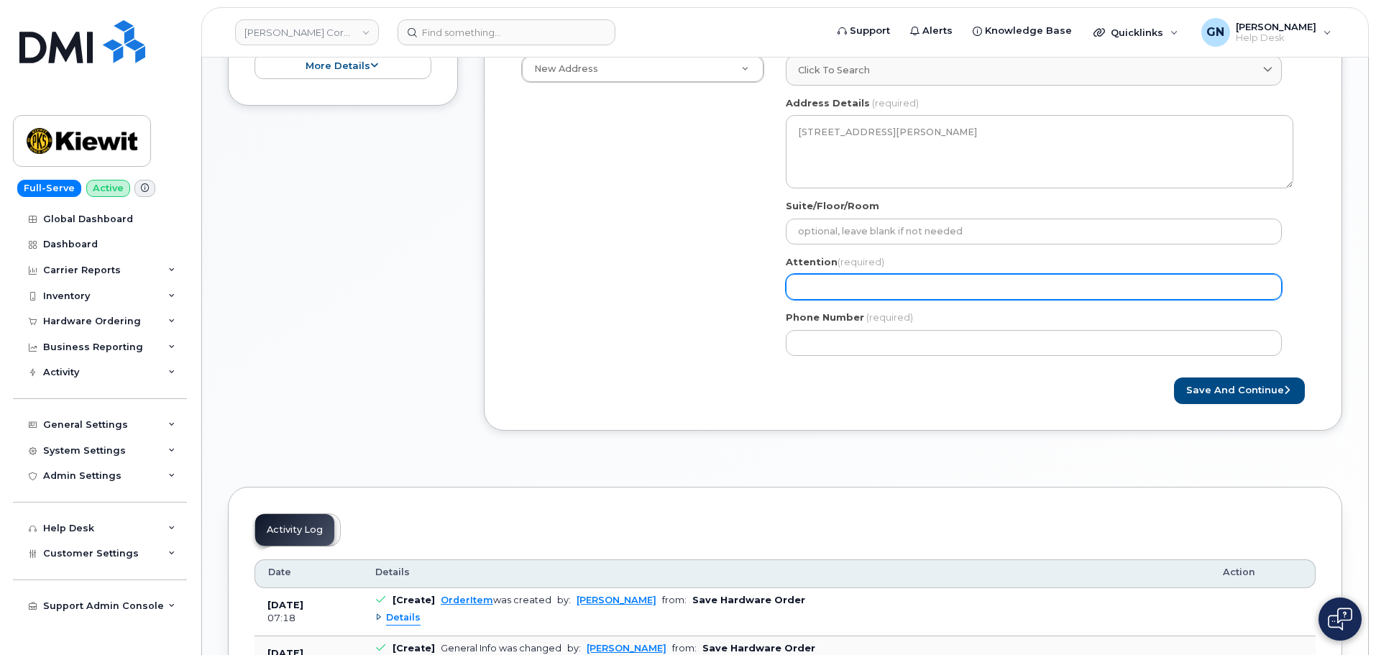
click at [900, 284] on input "Attention (required)" at bounding box center [1034, 287] width 496 height 26
paste input "[PERSON_NAME]"
select select
type input "[PERSON_NAME]"
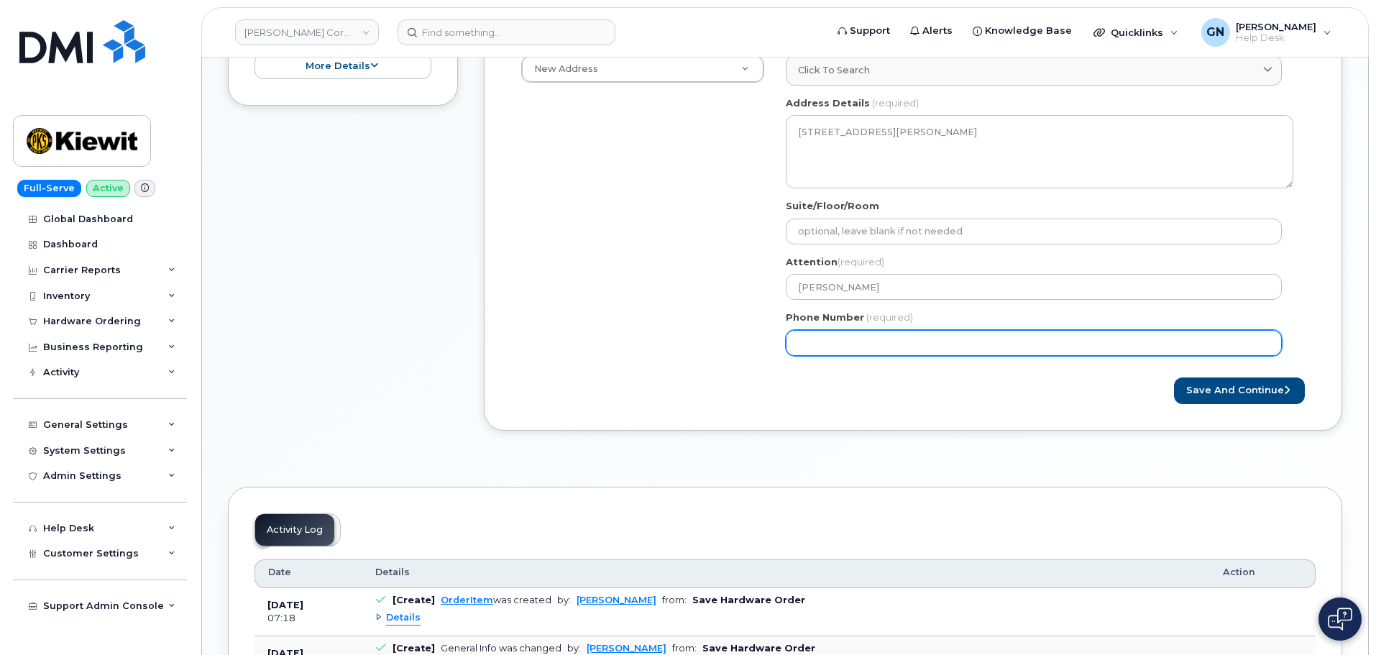
click at [907, 339] on input "Phone Number" at bounding box center [1034, 343] width 496 height 26
paste input "5045596795"
select select
type input "5045596795"
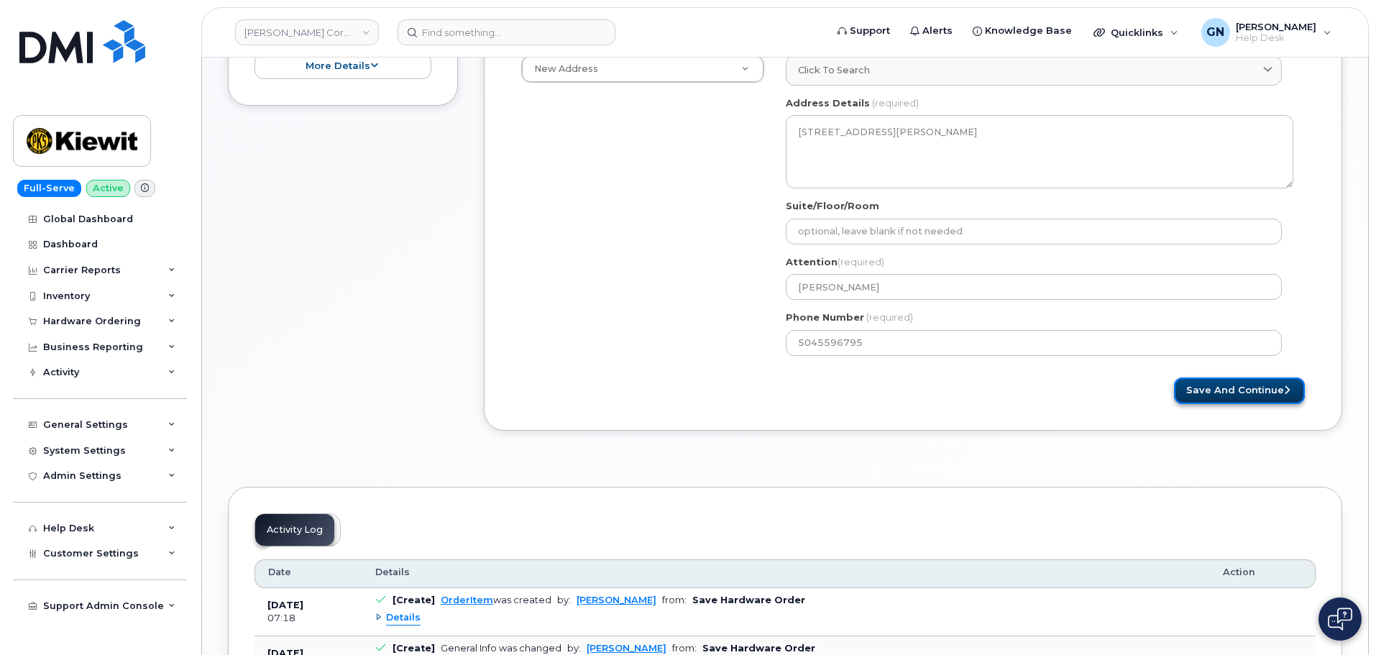
click at [1265, 393] on button "Save and Continue" at bounding box center [1239, 391] width 131 height 27
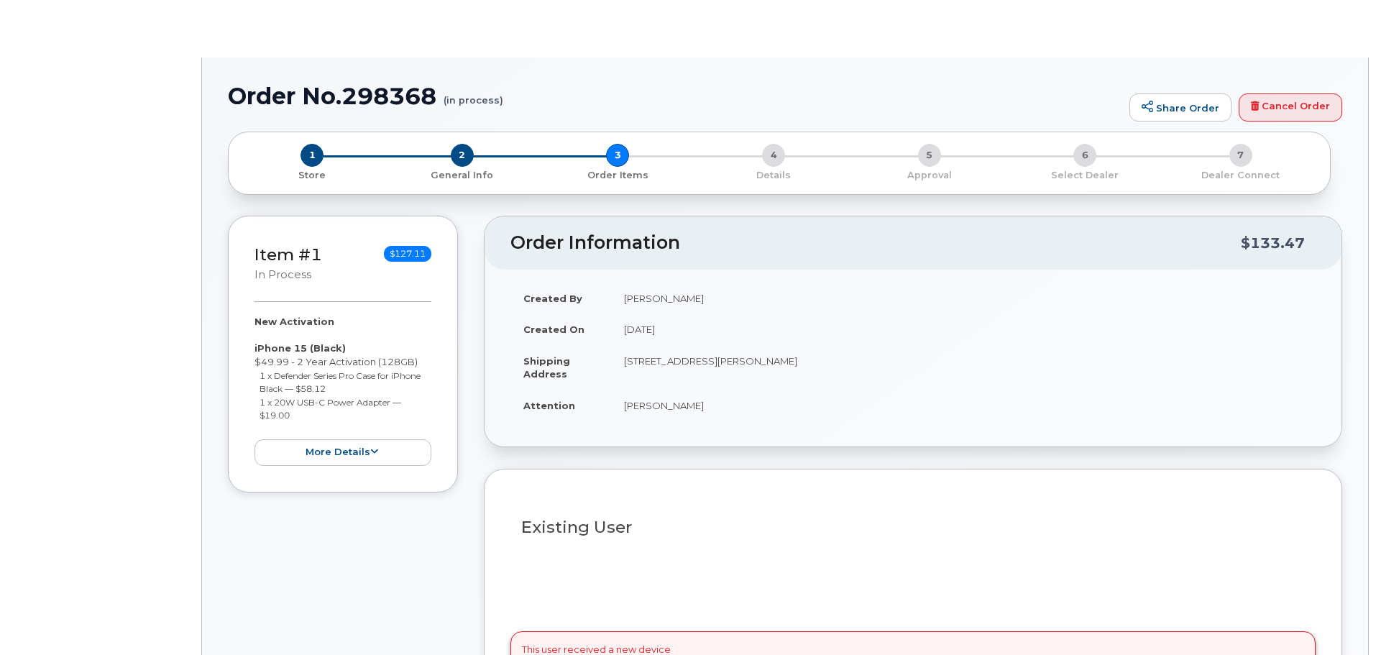
select select
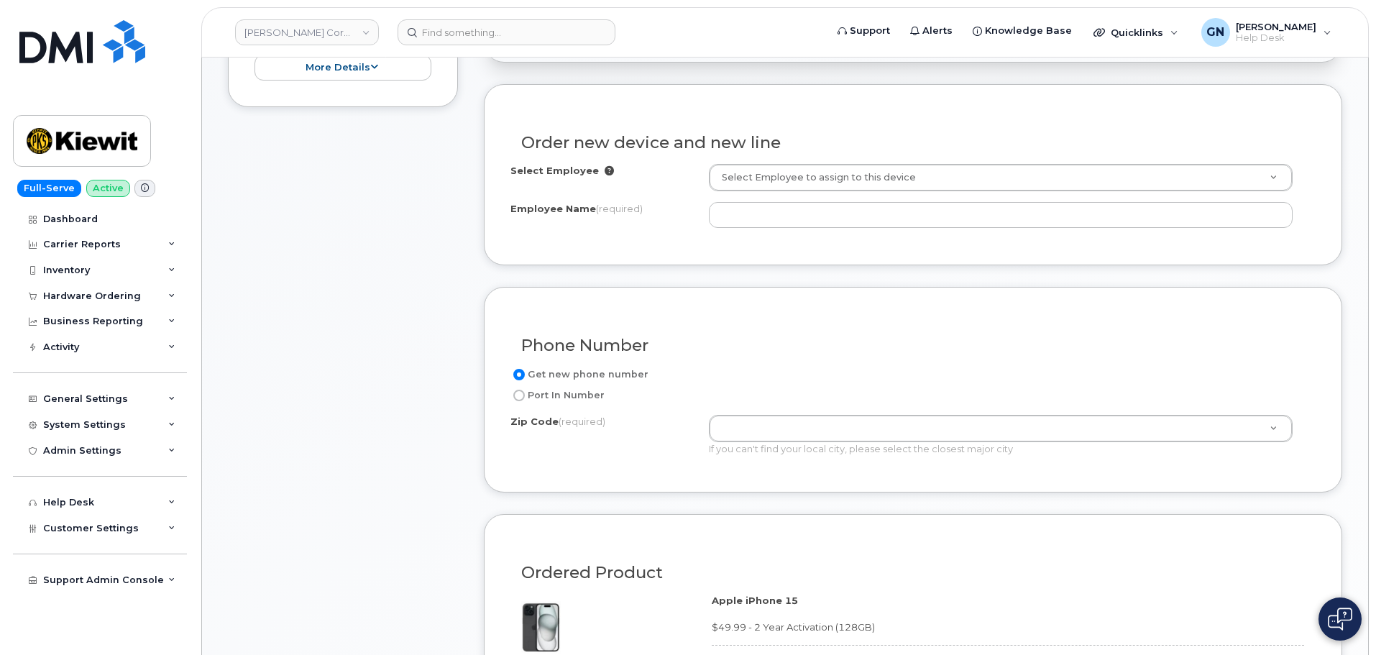
scroll to position [431, 0]
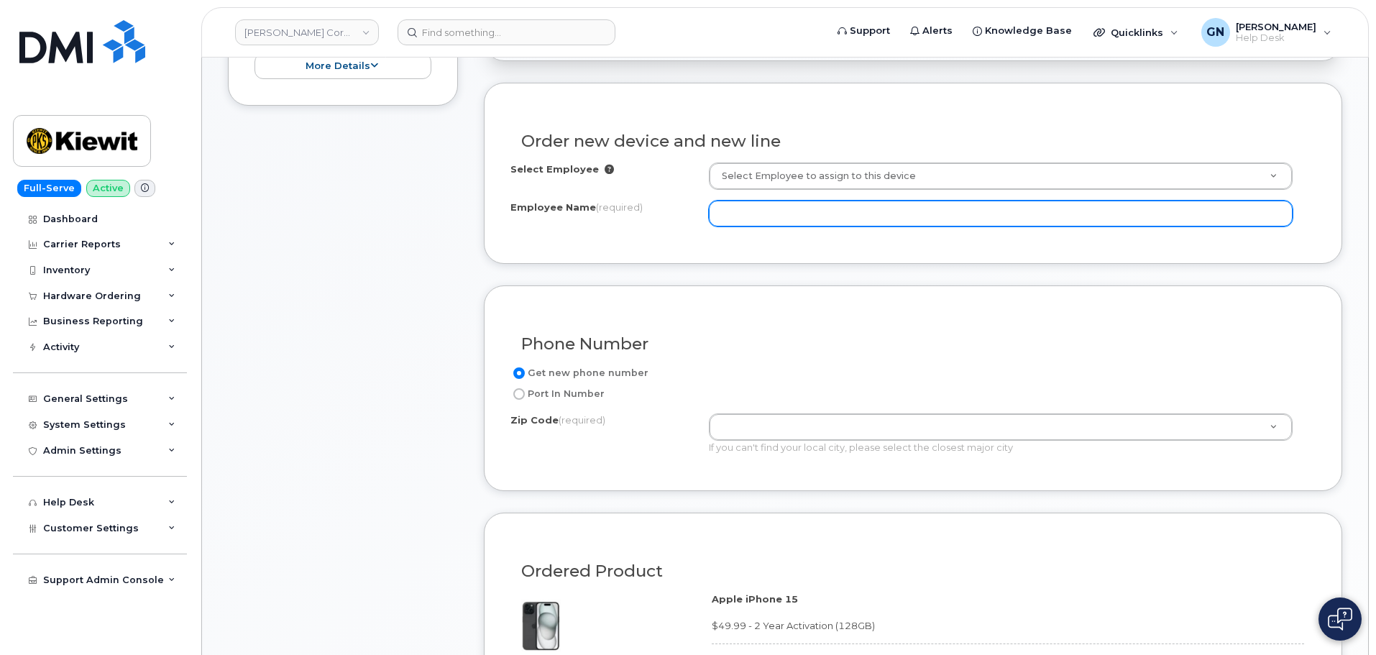
paste input "[PERSON_NAME]"
click at [929, 217] on input "Employee Name (required)" at bounding box center [1001, 214] width 584 height 26
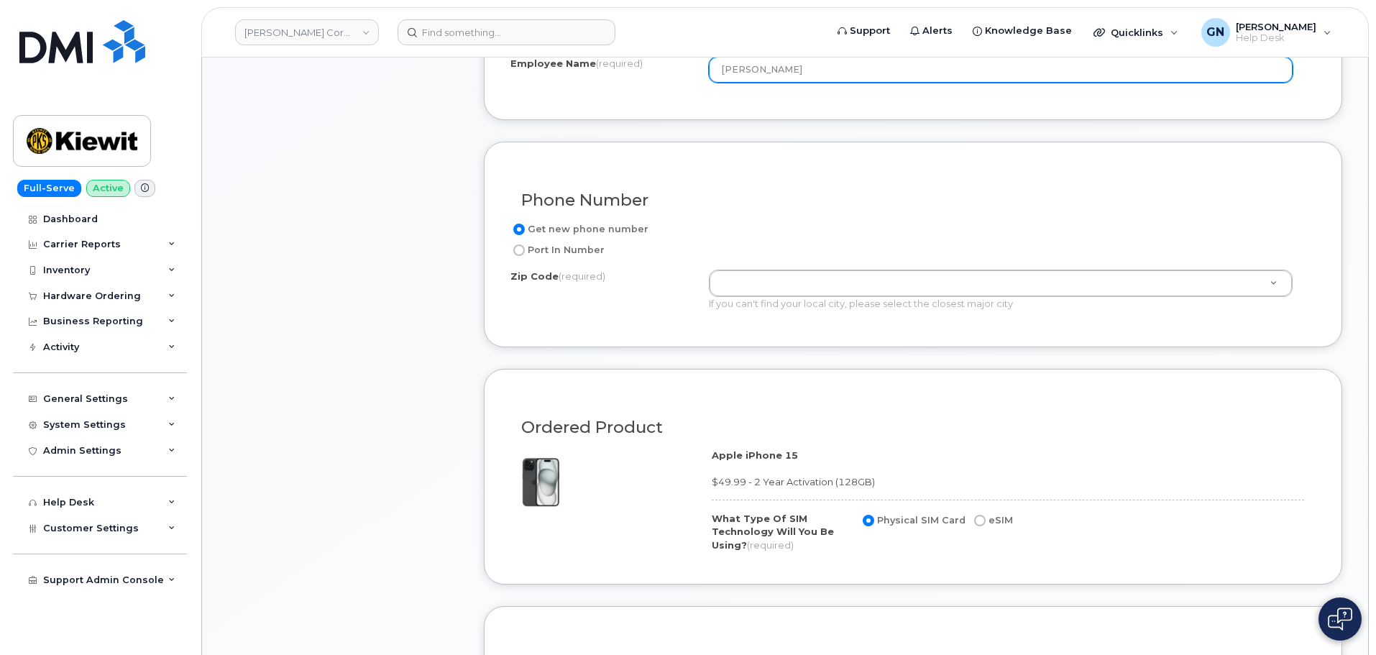
type input "[PERSON_NAME]"
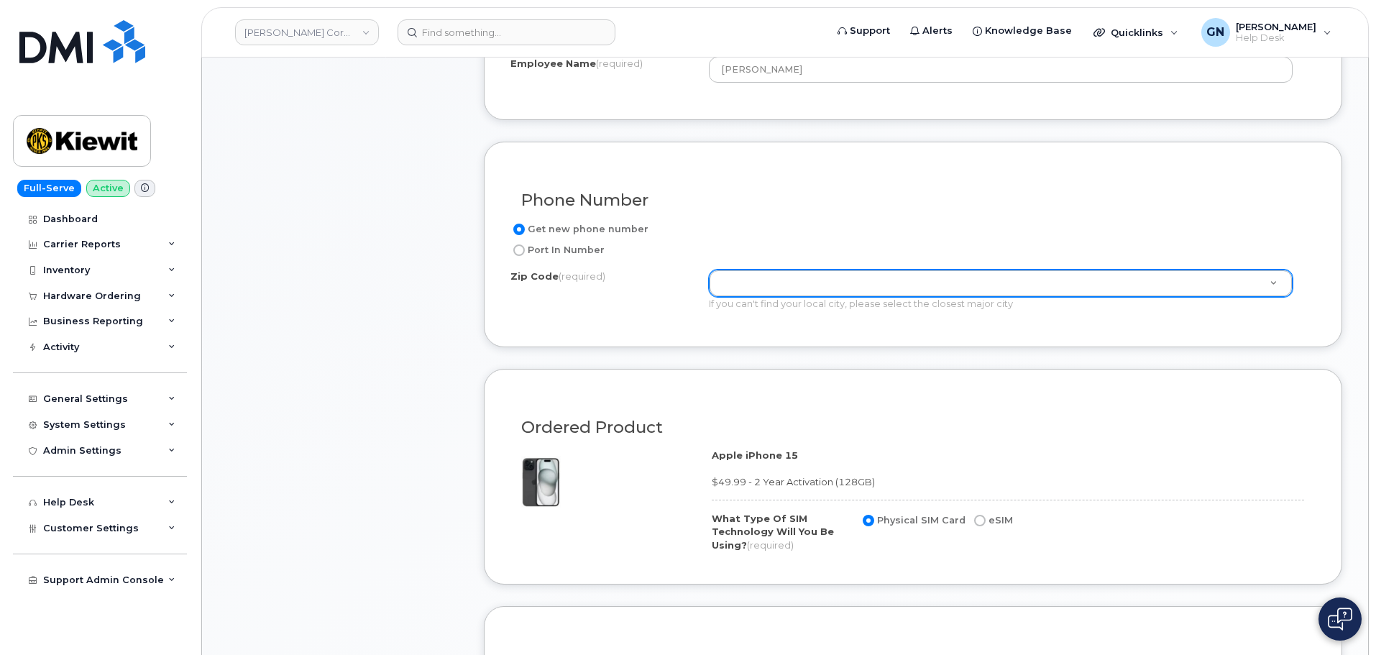
paste input "66219"
type input "66219"
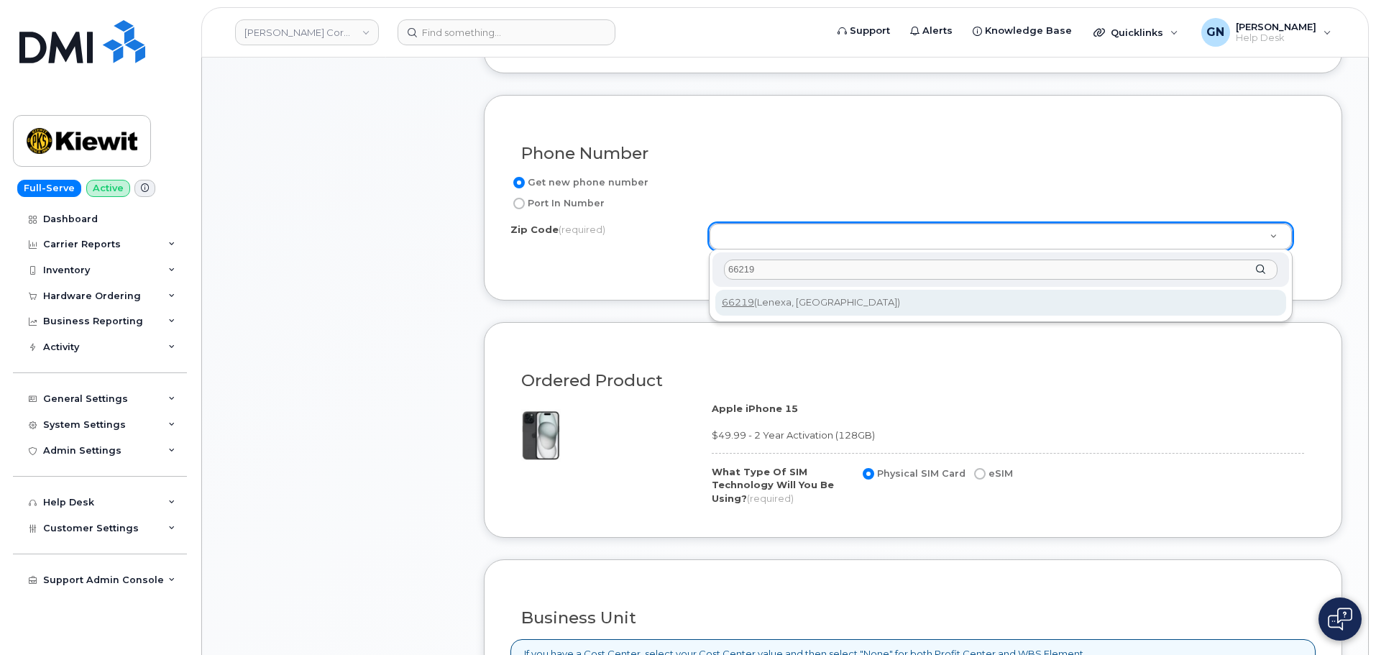
scroll to position [647, 0]
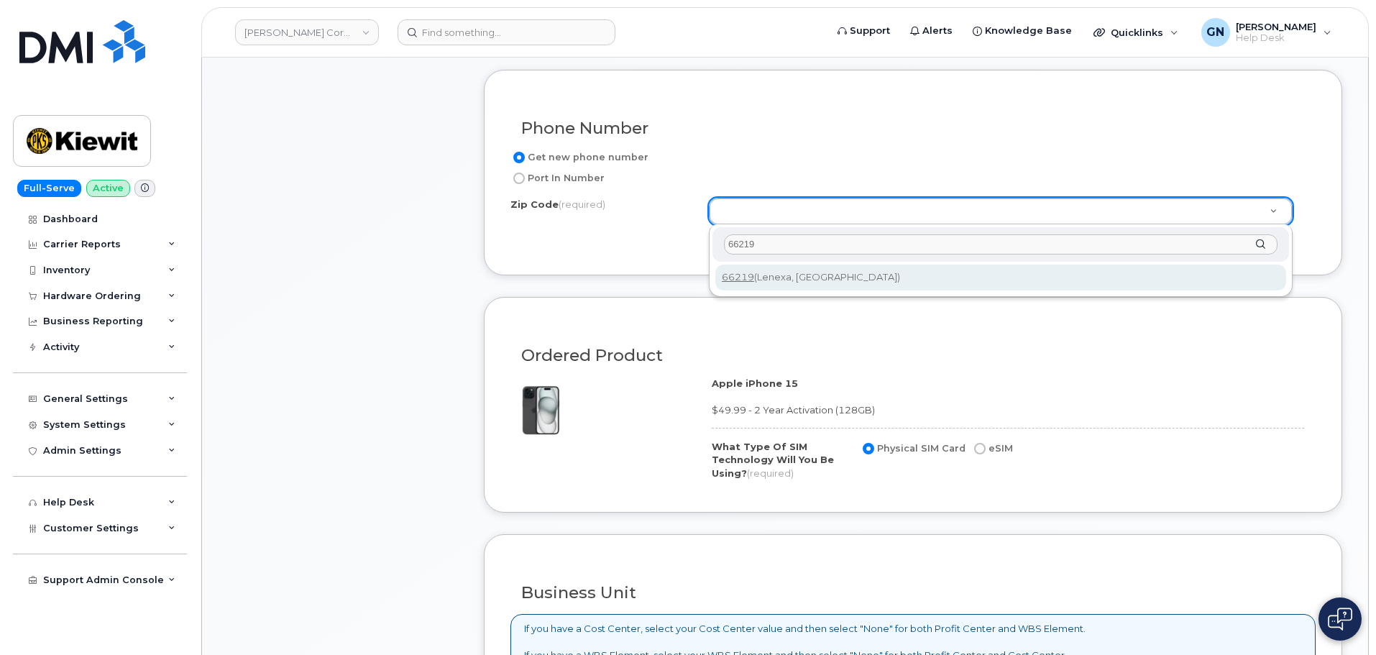
type input "66219"
type input "66219 (Lenexa, KS)"
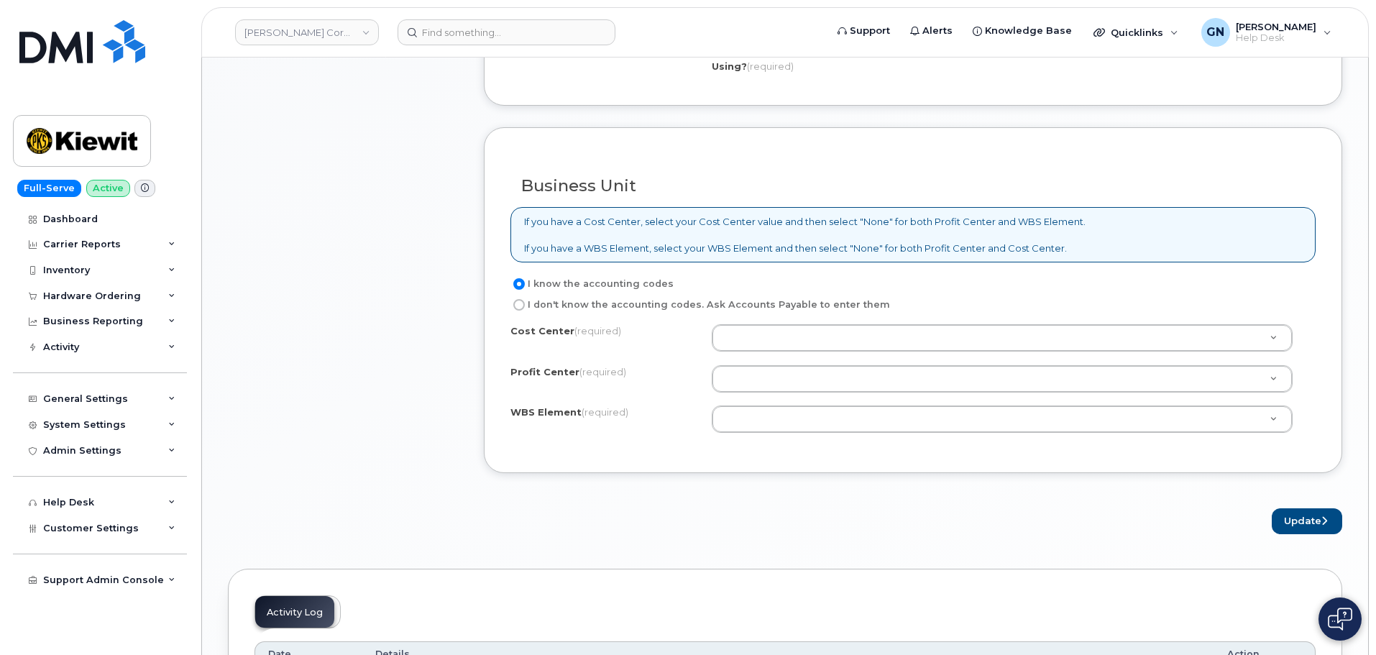
scroll to position [1150, 0]
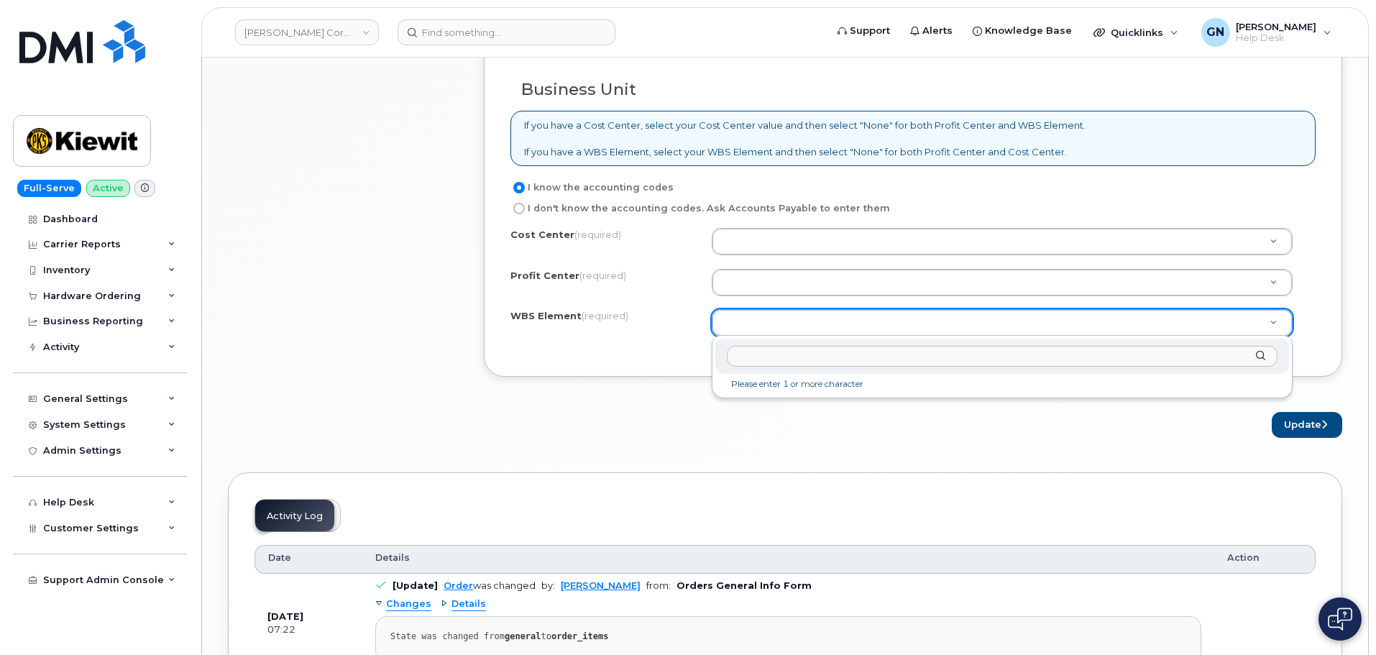
drag, startPoint x: 1021, startPoint y: 329, endPoint x: 1012, endPoint y: 331, distance: 8.9
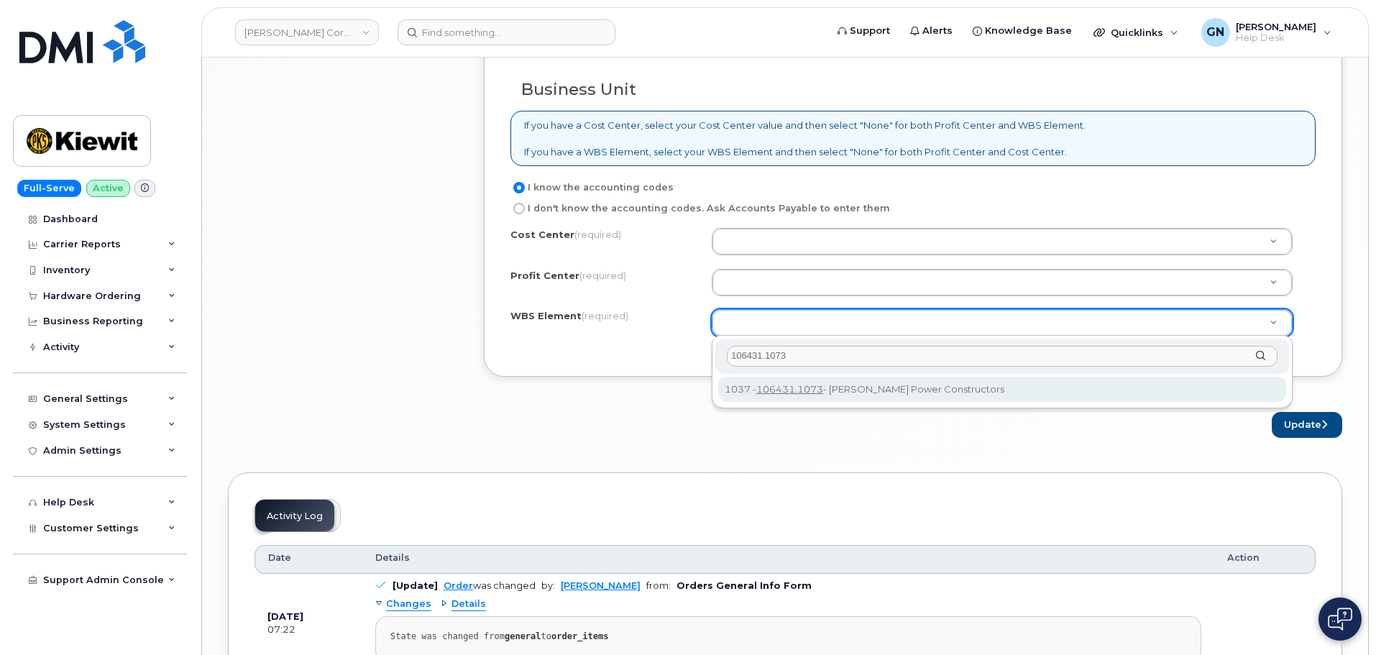
type input "106431.1073"
drag, startPoint x: 829, startPoint y: 398, endPoint x: 859, endPoint y: 344, distance: 61.2
type input "106431.1073"
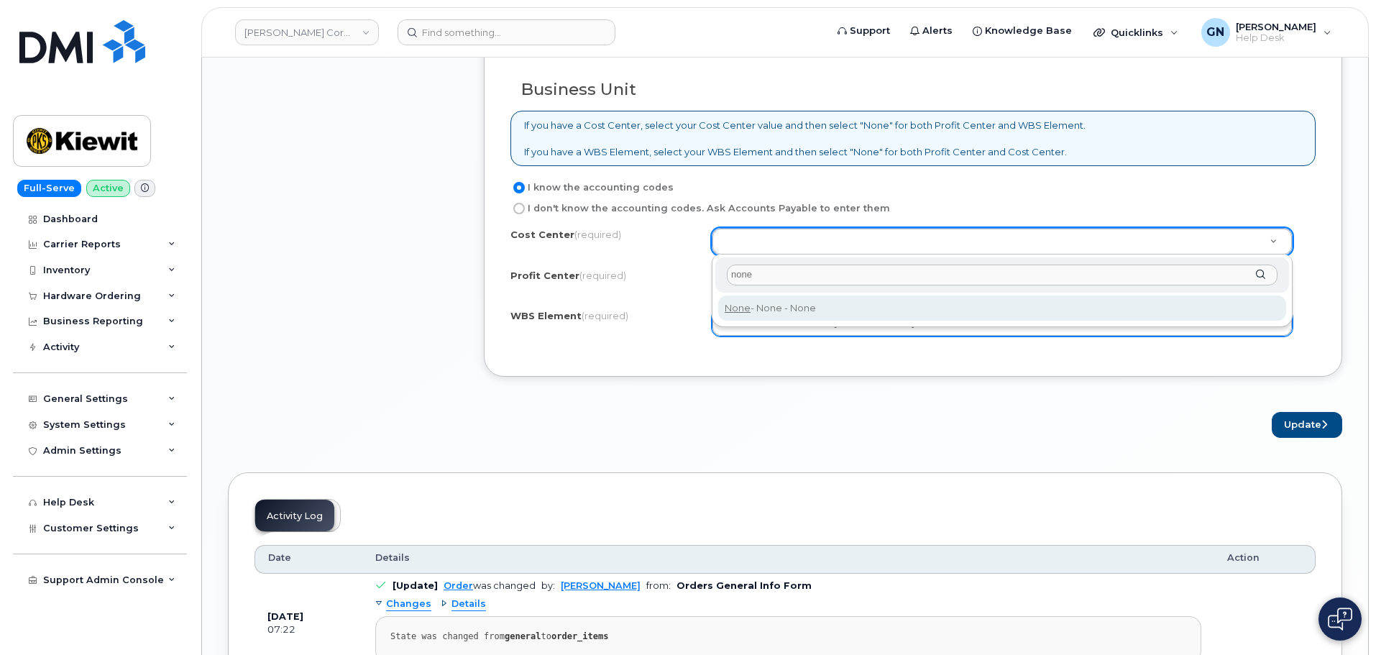
type input "none"
type input "None"
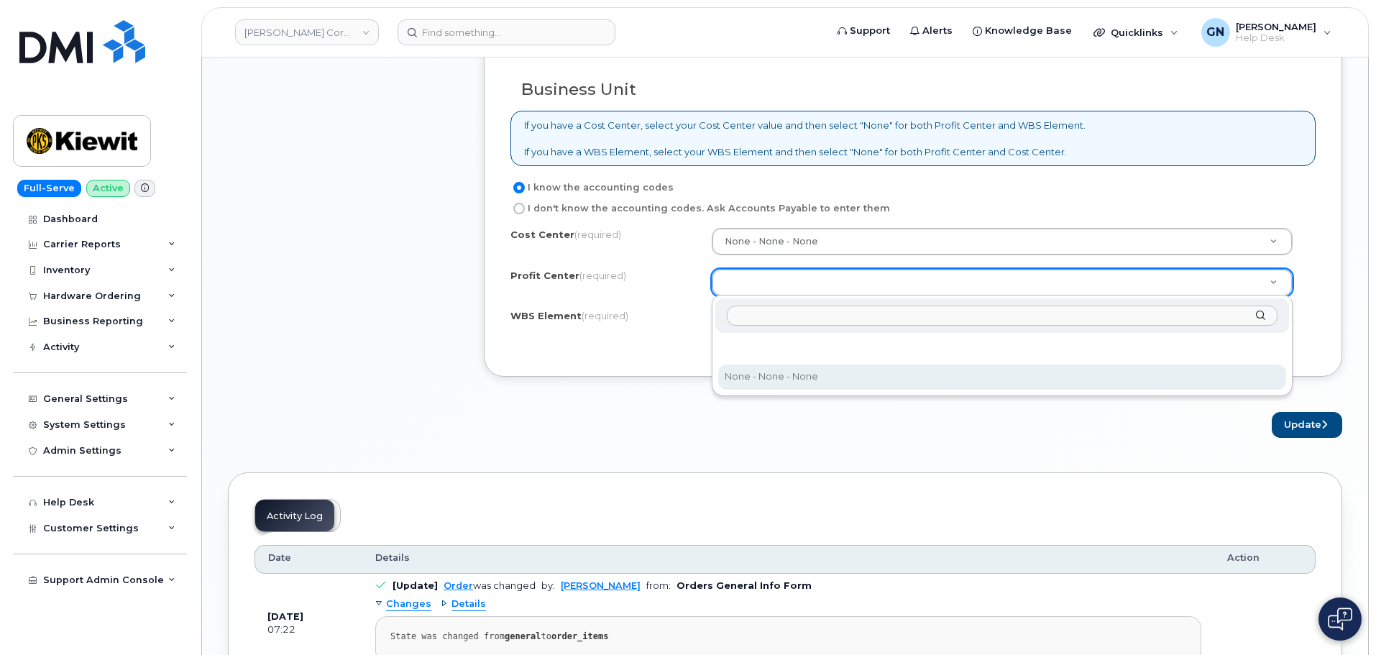
select select "None"
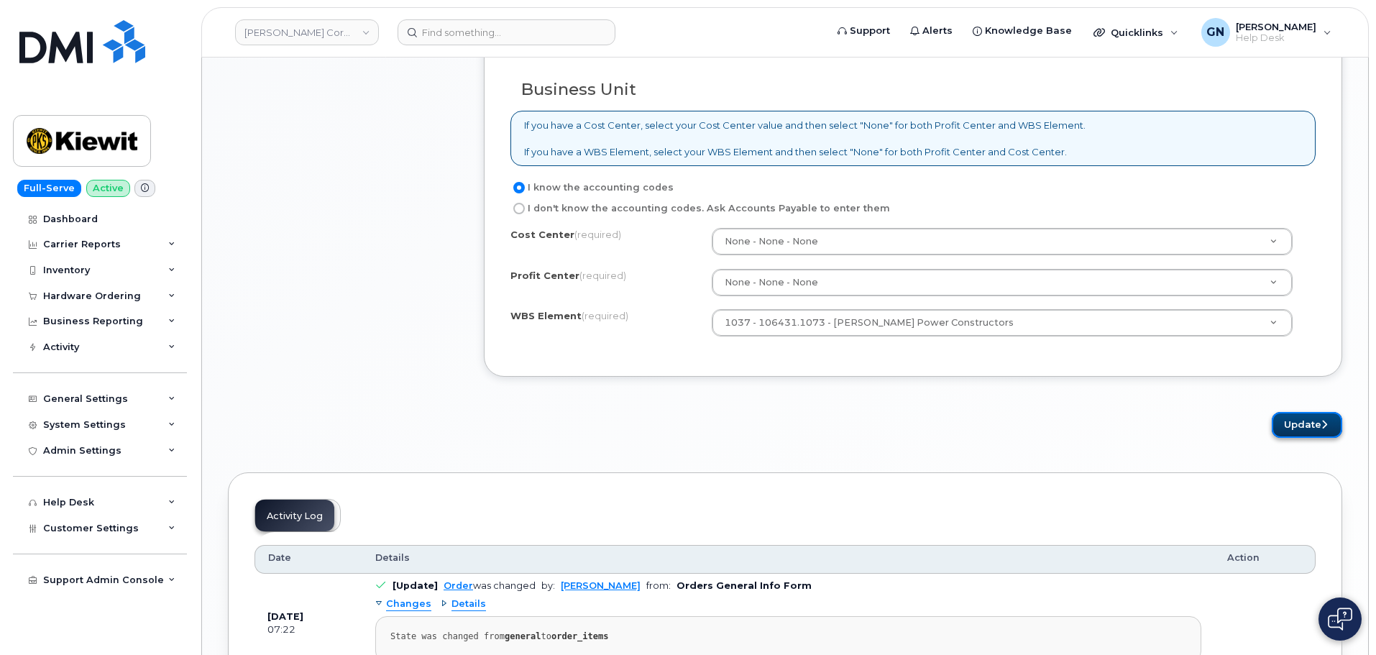
click at [1318, 431] on button "Update" at bounding box center [1307, 425] width 70 height 27
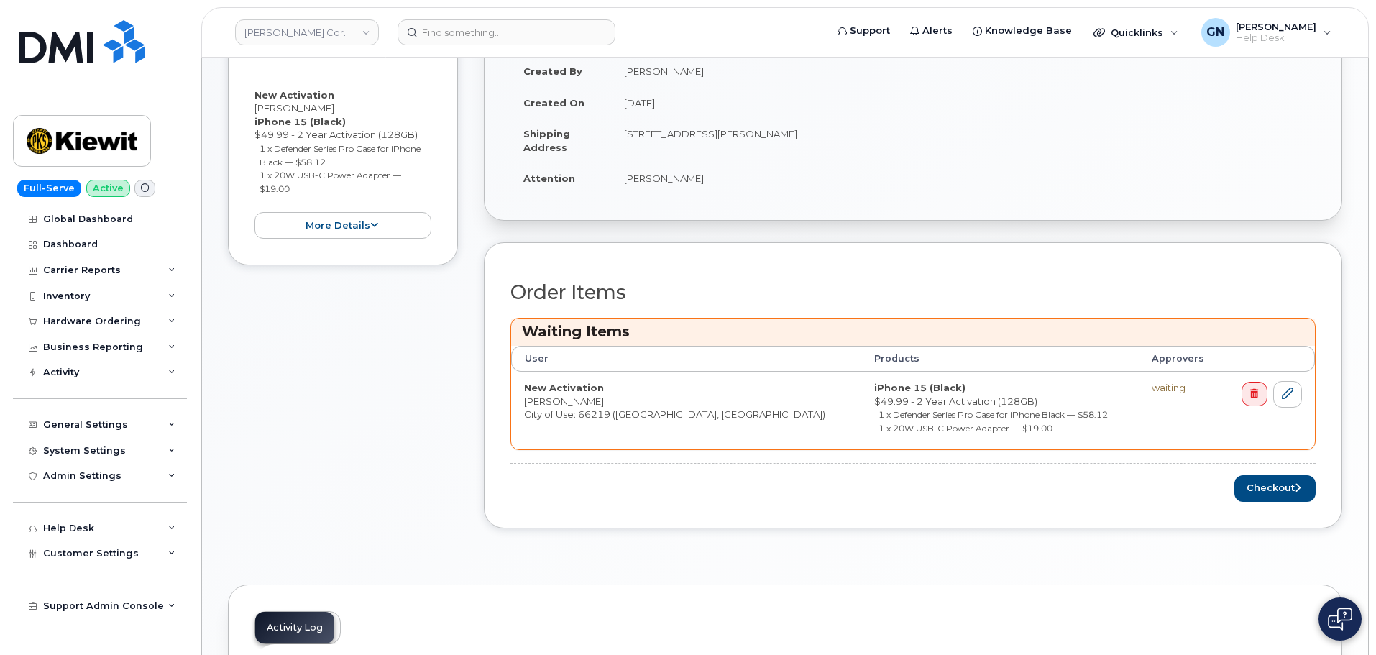
scroll to position [360, 0]
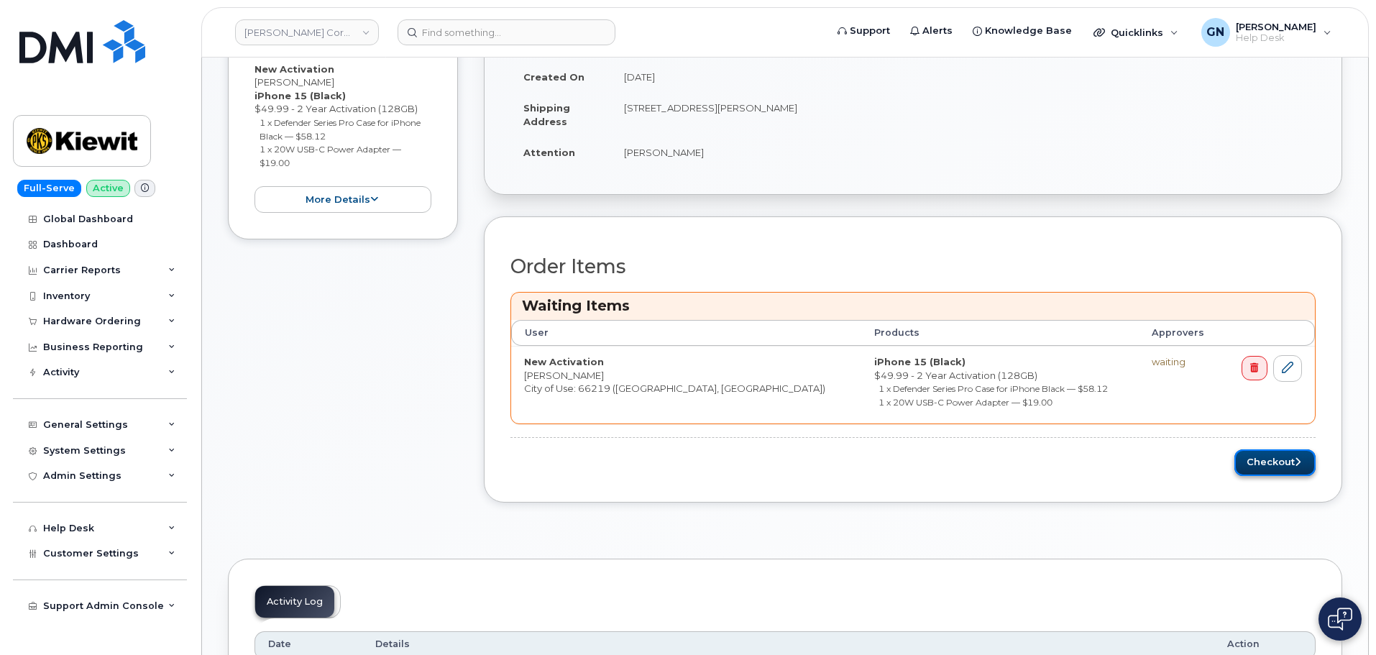
click at [1276, 468] on button "Checkout" at bounding box center [1275, 462] width 81 height 27
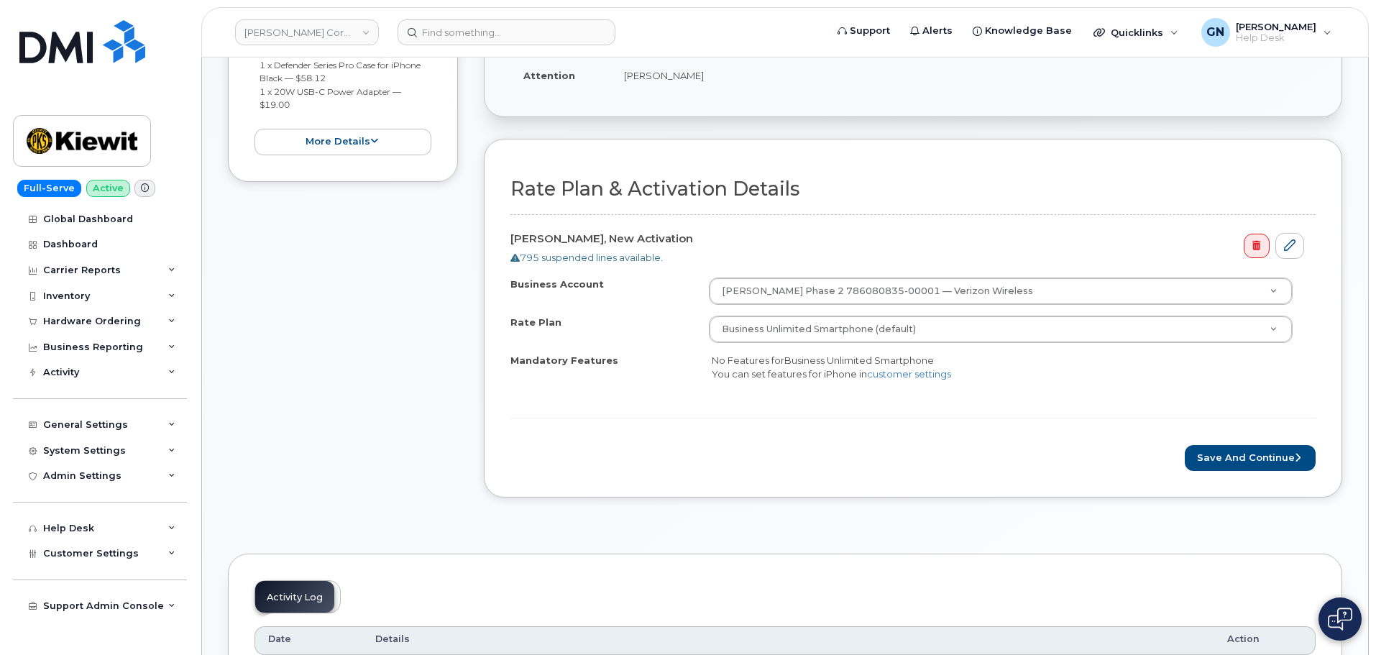
scroll to position [360, 0]
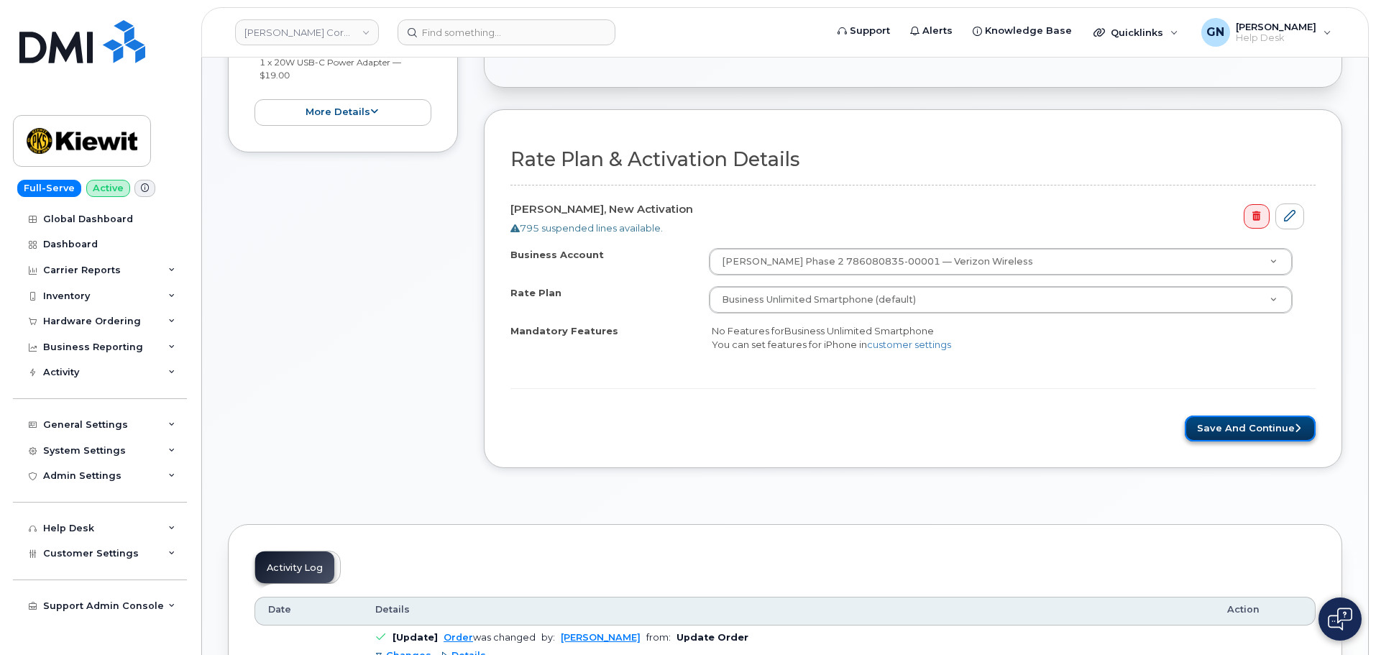
click at [1243, 424] on button "Save and Continue" at bounding box center [1250, 429] width 131 height 27
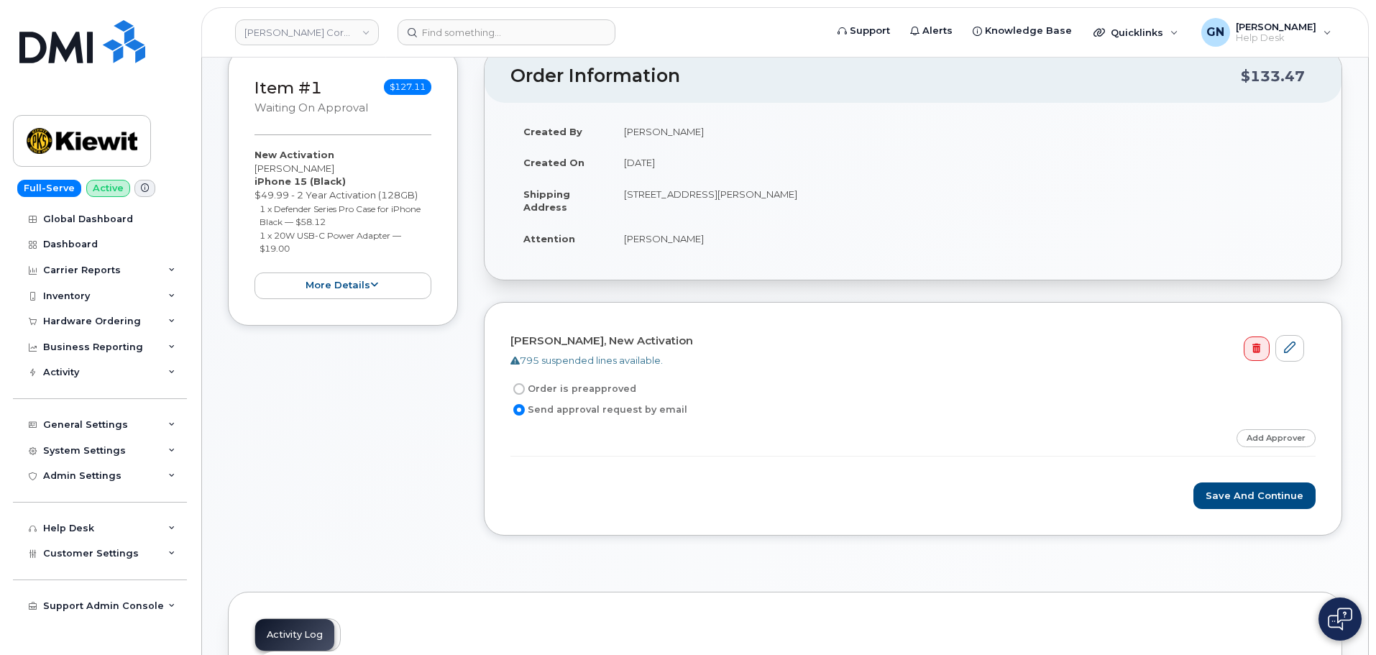
scroll to position [360, 0]
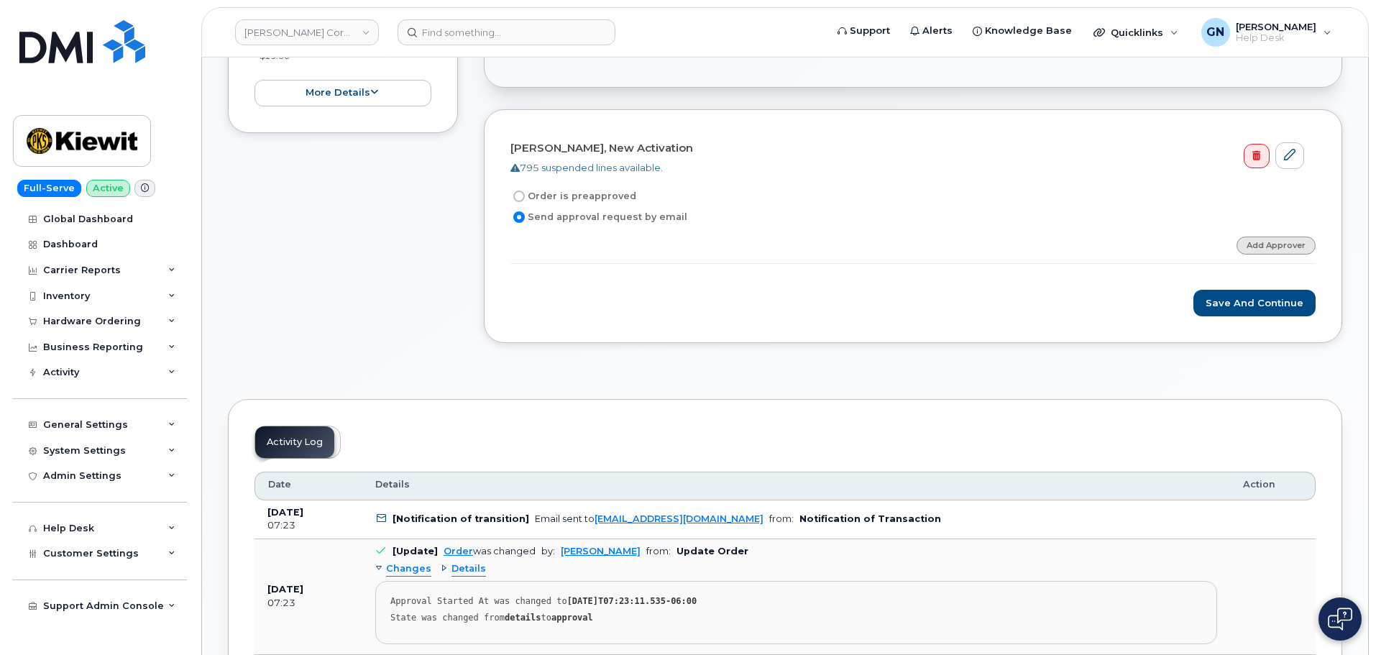
click at [1261, 245] on link "Add Approver" at bounding box center [1276, 246] width 79 height 18
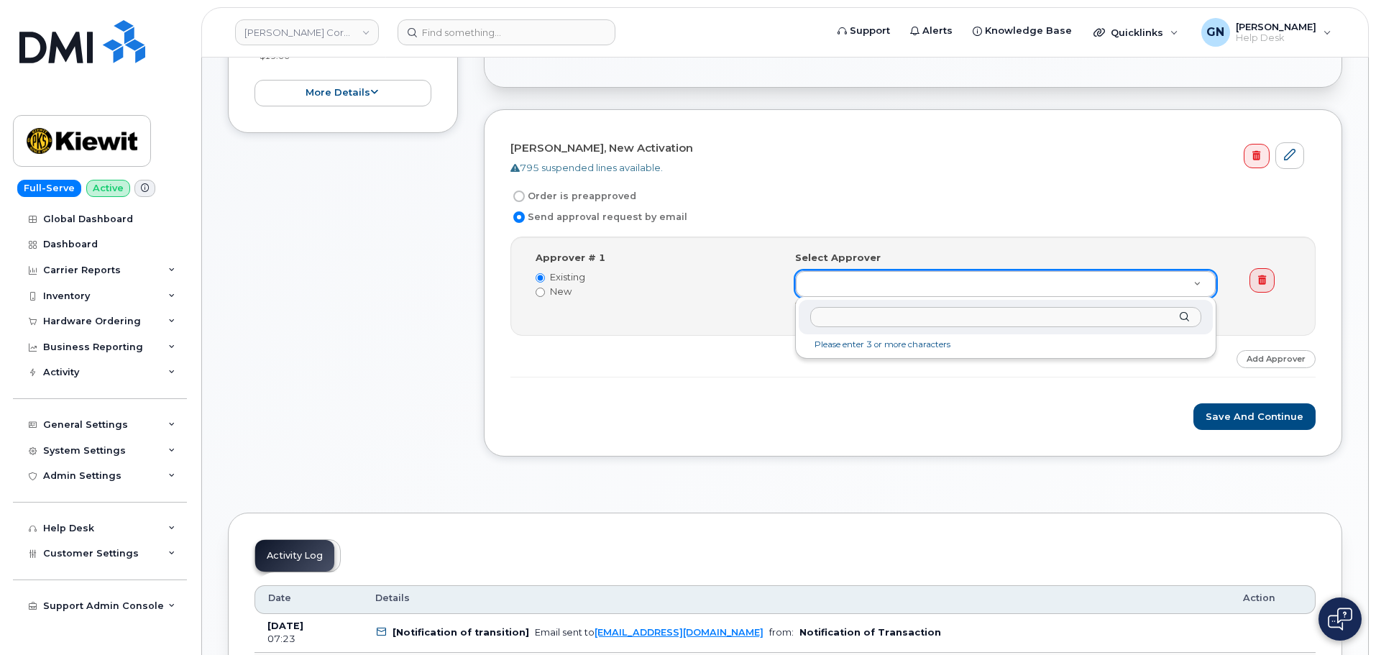
type input "jeff.gordon@kiewit.com"
drag, startPoint x: 1024, startPoint y: 313, endPoint x: 743, endPoint y: 300, distance: 280.7
click at [743, 300] on body "Kiewit Corporation Support Alerts Knowledge Base Quicklinks Suspend / Cancel De…" at bounding box center [688, 643] width 1376 height 2007
drag, startPoint x: 828, startPoint y: 315, endPoint x: 856, endPoint y: 337, distance: 35.4
click at [829, 316] on input "jeff gordon" at bounding box center [1005, 317] width 391 height 21
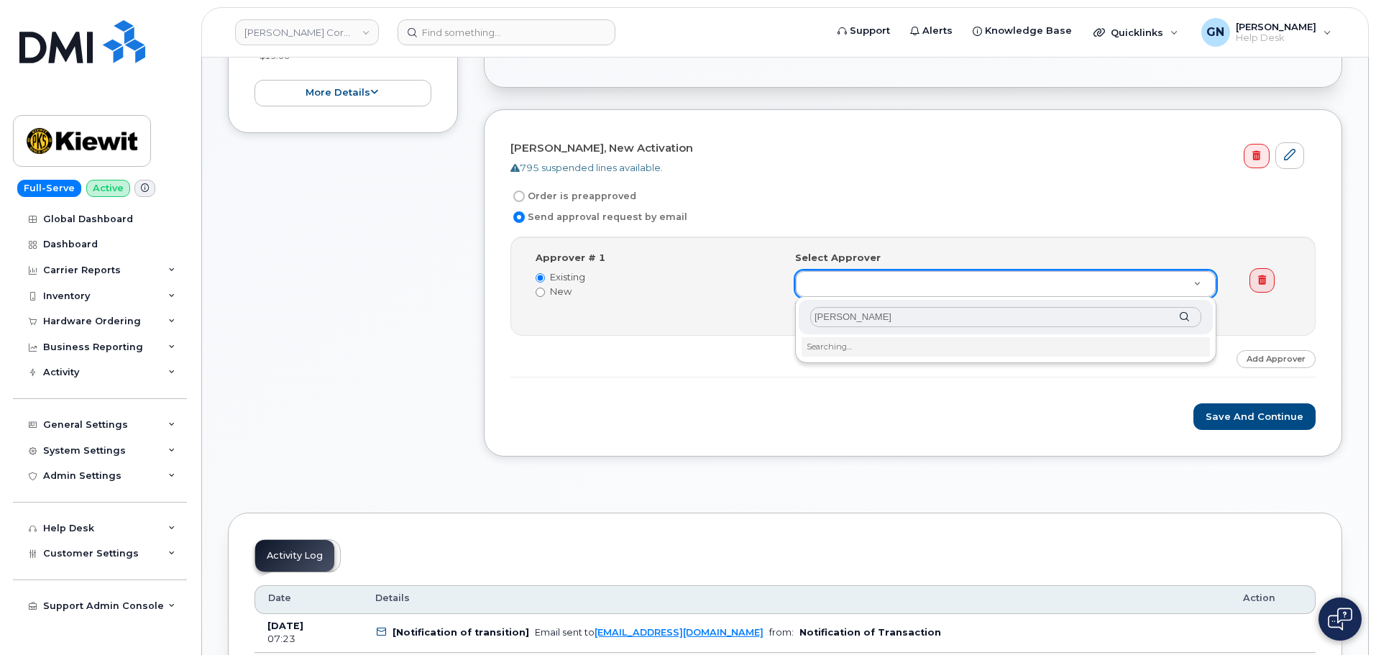
type input "jeffrey gordon"
drag, startPoint x: 876, startPoint y: 316, endPoint x: 783, endPoint y: 307, distance: 93.2
click at [783, 307] on body "Kiewit Corporation Support Alerts Knowledge Base Quicklinks Suspend / Cancel De…" at bounding box center [688, 643] width 1376 height 2007
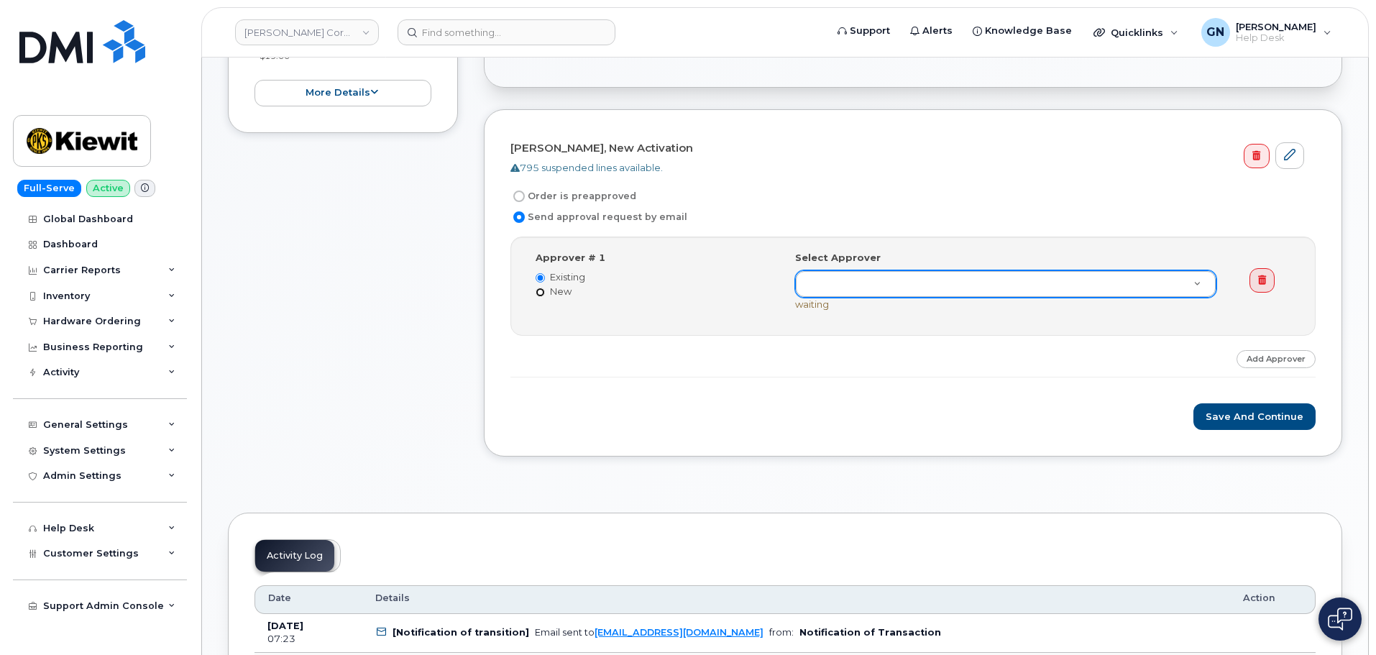
click at [539, 293] on input "New" at bounding box center [540, 292] width 9 height 9
radio input "true"
radio input "false"
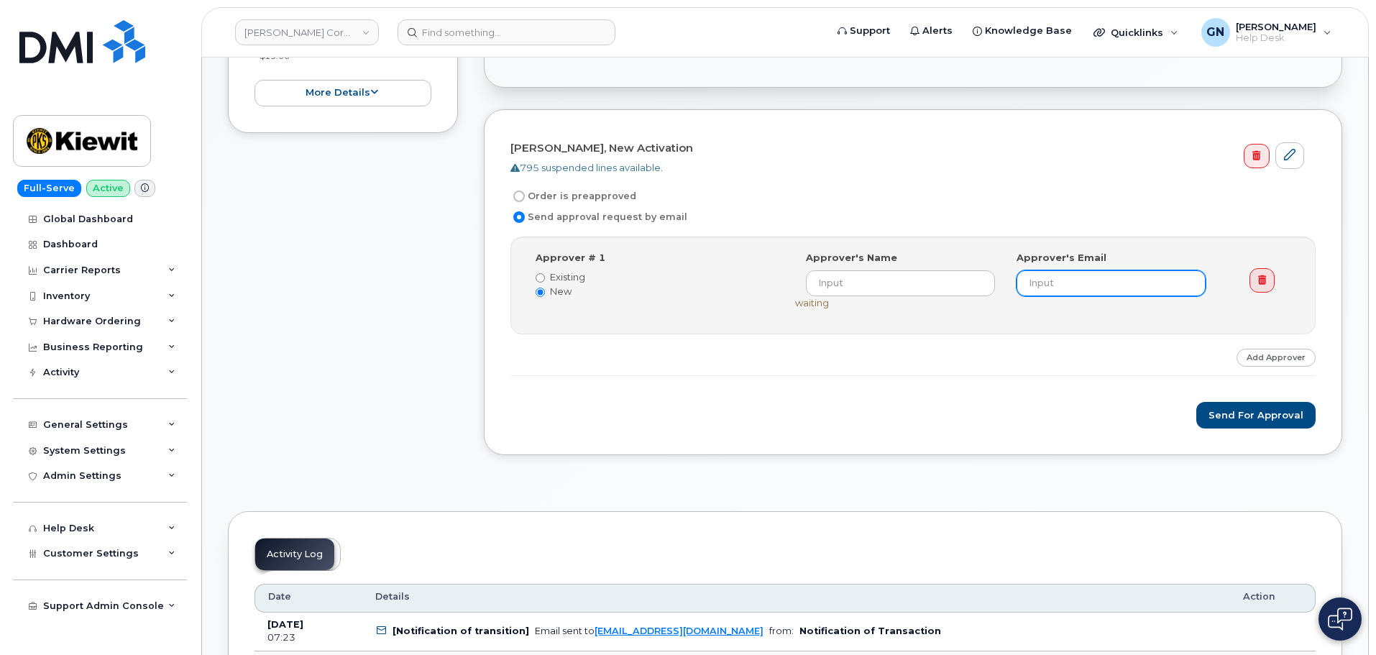
click at [1081, 283] on input "email" at bounding box center [1111, 283] width 189 height 26
paste input "jeff.gordon@kiewit.com"
type input "jeff.gordon@kiewit.com"
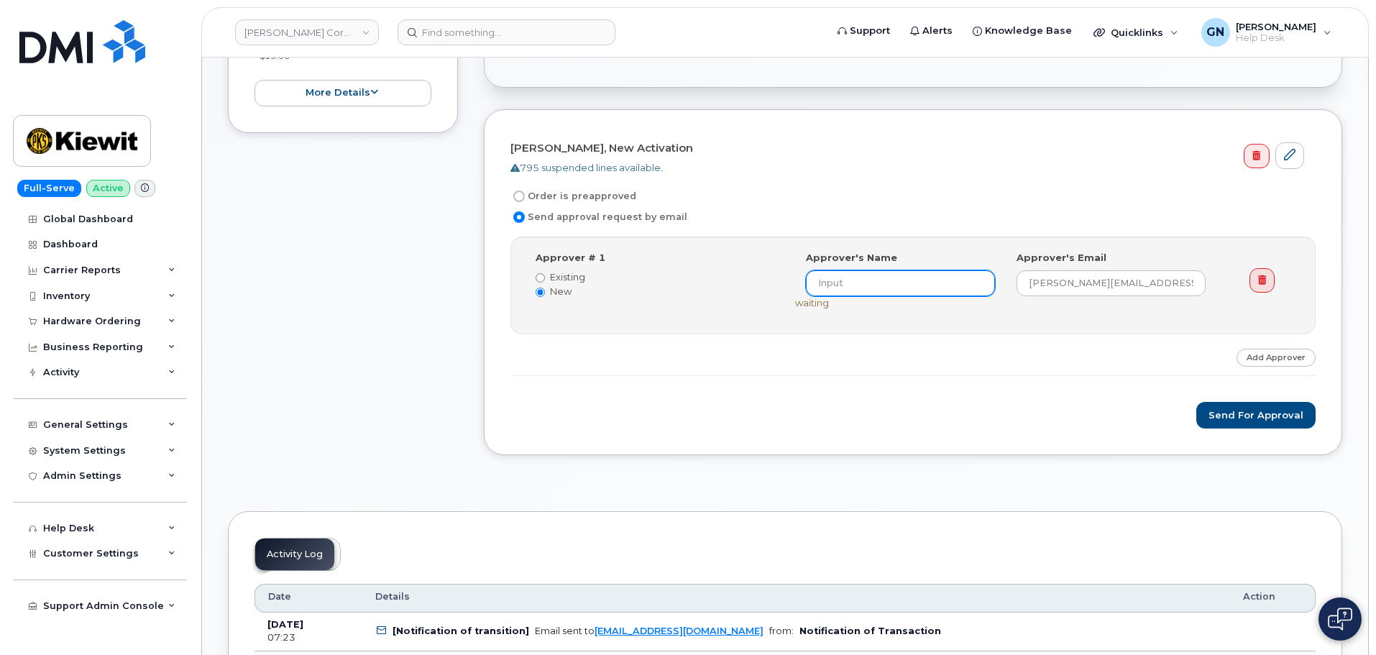
click at [933, 283] on input at bounding box center [900, 283] width 189 height 26
type input "Jeff Gordon"
click at [1240, 420] on button "Send for Approval" at bounding box center [1255, 415] width 119 height 27
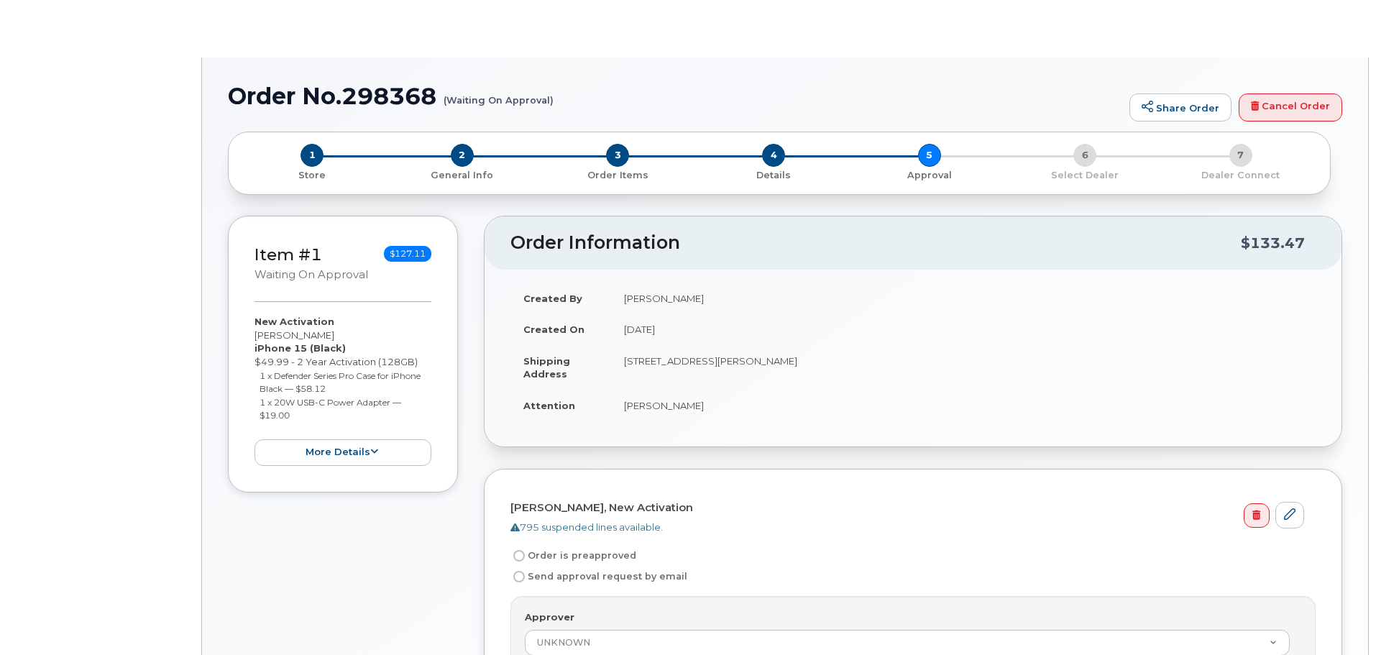
radio input "true"
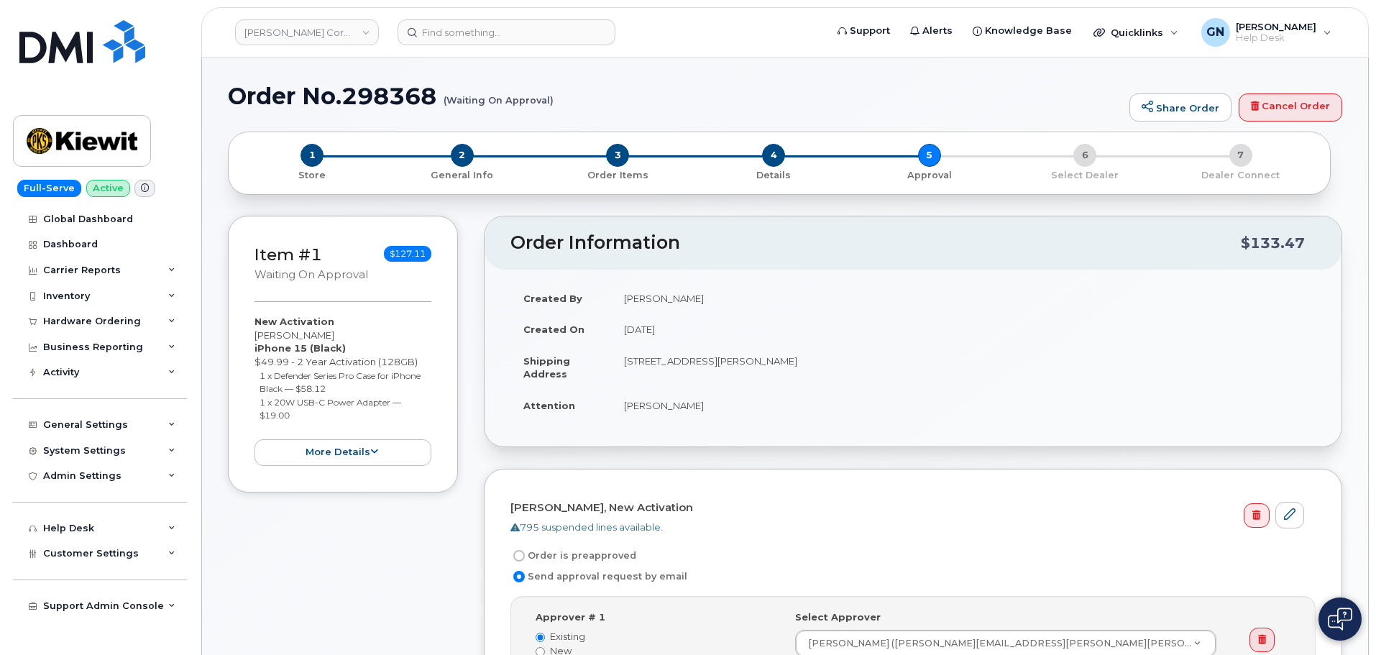
click at [265, 92] on h1 "Order No.298368 (Waiting On Approval)" at bounding box center [675, 95] width 894 height 25
drag, startPoint x: 265, startPoint y: 92, endPoint x: 355, endPoint y: 85, distance: 90.2
click at [355, 85] on h1 "Order No.298368 (Waiting On Approval)" at bounding box center [675, 95] width 894 height 25
copy h1 "Order No.298368"
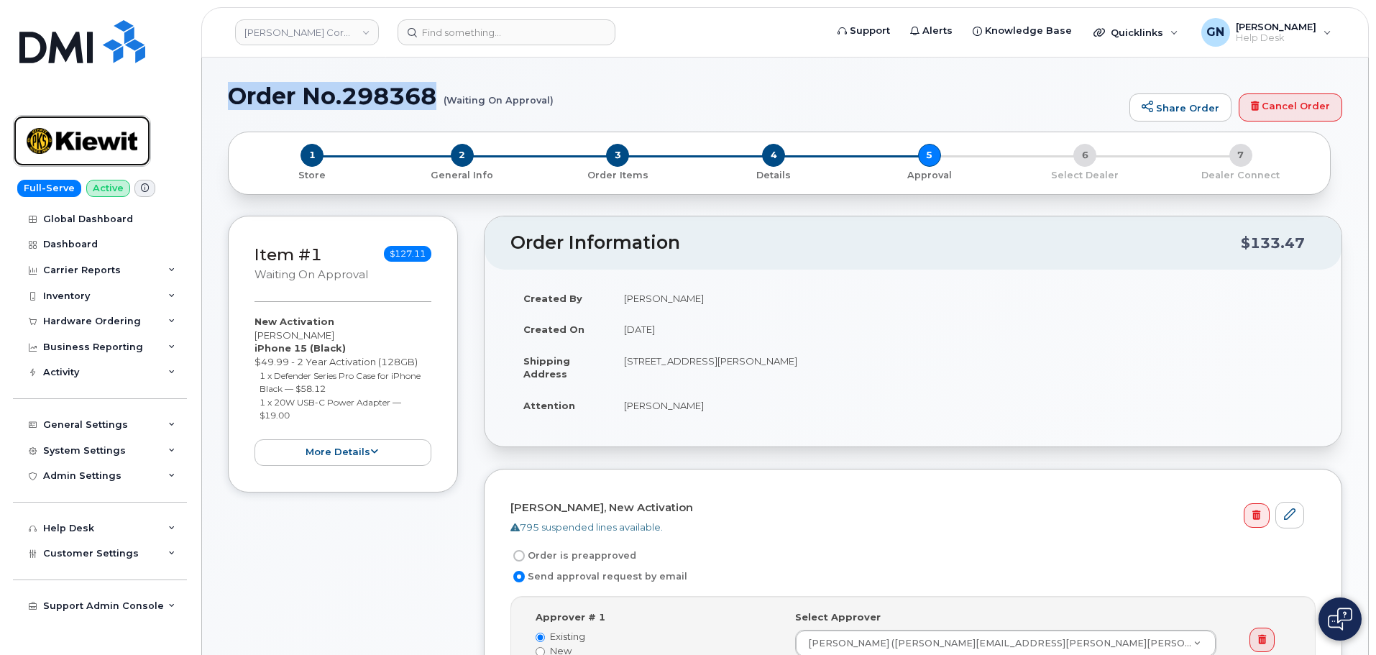
drag, startPoint x: 108, startPoint y: 124, endPoint x: 244, endPoint y: 275, distance: 203.7
click at [109, 124] on img at bounding box center [82, 141] width 111 height 42
